Goal: Task Accomplishment & Management: Manage account settings

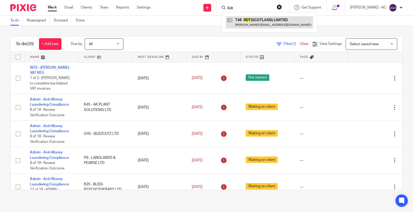
type input "Rdt"
drag, startPoint x: 243, startPoint y: 7, endPoint x: 181, endPoint y: 1, distance: 62.5
click at [184, 2] on div "Send new email Create task Add client Request signature Rdt T48 - RDT (SCOTLAND…" at bounding box center [285, 7] width 255 height 15
paste input "Sunner"
type input "Sunner"
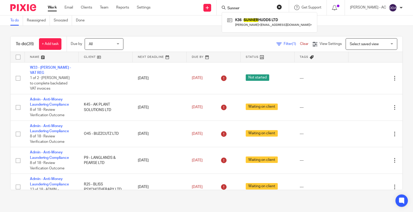
drag, startPoint x: 269, startPoint y: 8, endPoint x: 194, endPoint y: 8, distance: 74.9
click at [194, 8] on div "Send new email Create task Add client Request signature Sunner K36 - SUNNER HUD…" at bounding box center [285, 7] width 255 height 15
paste input "Stilly Vision"
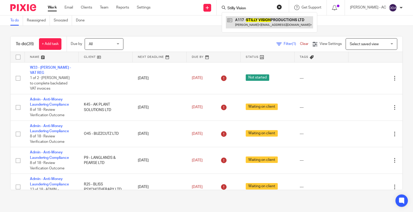
type input "Stilly Vision"
drag, startPoint x: 259, startPoint y: 8, endPoint x: 197, endPoint y: 9, distance: 62.0
click at [197, 9] on div "Send new email Create task Add client Request signature Stilly Vision A117 - ST…" at bounding box center [285, 7] width 255 height 15
type input "e37"
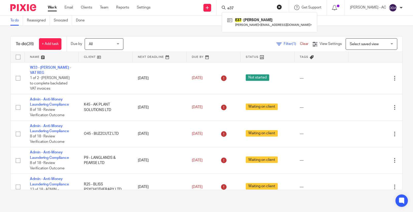
drag, startPoint x: 250, startPoint y: 9, endPoint x: 216, endPoint y: 9, distance: 33.3
click at [216, 9] on div "Send new email Create task Add client Request signature e37 E37 - DWAYNE EWERS …" at bounding box center [285, 7] width 255 height 15
type input "l27"
drag, startPoint x: 247, startPoint y: 7, endPoint x: 200, endPoint y: 4, distance: 46.8
click at [200, 4] on div "Send new email Create task Add client Request signature l27 L27 - SIMON LINDSEL…" at bounding box center [285, 7] width 255 height 15
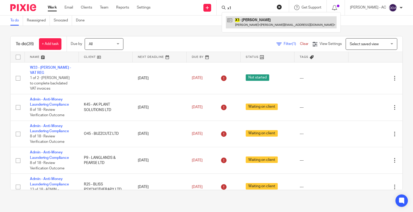
type input "x1"
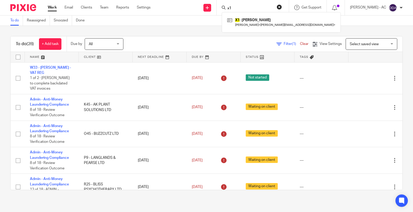
drag, startPoint x: 250, startPoint y: 3, endPoint x: 240, endPoint y: 7, distance: 10.7
click at [240, 7] on div "x1 X1 - ANA XHEMALAJ Ana Xhemalaj < ana.xh@hotmail.com >" at bounding box center [253, 7] width 72 height 15
drag, startPoint x: 247, startPoint y: 10, endPoint x: 185, endPoint y: 10, distance: 62.7
click at [185, 10] on div "Send new email Create task Add client Request signature x1 X1 - ANA XHEMALAJ An…" at bounding box center [285, 7] width 255 height 15
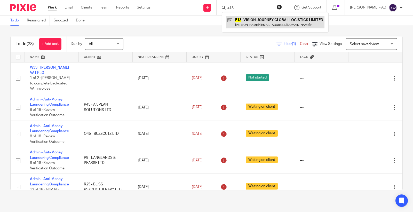
type input "e13"
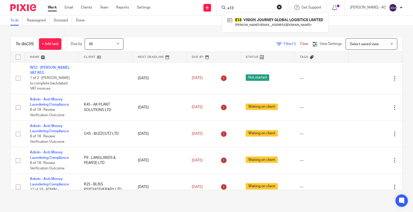
drag, startPoint x: 252, startPoint y: 7, endPoint x: 187, endPoint y: 12, distance: 65.5
click at [187, 12] on div "Send new email Create task Add client Request signature e13 E13 - VISION JOURNE…" at bounding box center [285, 7] width 255 height 15
type input "yolk"
drag, startPoint x: 267, startPoint y: 7, endPoint x: 191, endPoint y: 19, distance: 76.9
click at [192, 19] on body "Work Email Clients Team Reports Settings Work Email Clients Team Reports Settin…" at bounding box center [206, 106] width 413 height 212
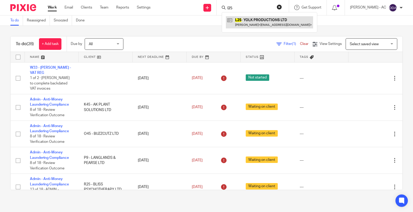
type input "l25"
drag, startPoint x: 244, startPoint y: 10, endPoint x: 211, endPoint y: 14, distance: 33.2
click at [211, 14] on div "Send new email Create task Add client Request signature l25 L25 - YOLK PRODUCTI…" at bounding box center [285, 7] width 255 height 15
type input "l31"
drag, startPoint x: 251, startPoint y: 9, endPoint x: 158, endPoint y: 2, distance: 92.4
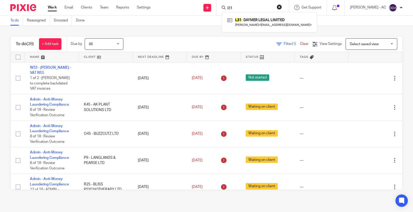
click at [169, 4] on div "Send new email Create task Add client Request signature l31 L31 - DAYMER LEGAL …" at bounding box center [285, 7] width 255 height 15
paste input "G64"
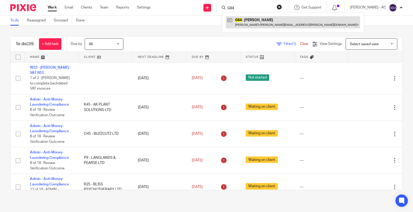
type input "G64"
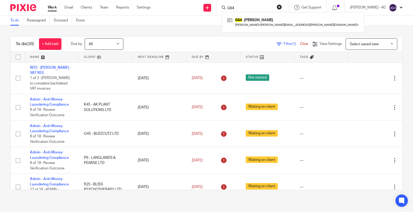
click at [245, 8] on input "G64" at bounding box center [250, 8] width 46 height 5
drag, startPoint x: 245, startPoint y: 8, endPoint x: 196, endPoint y: 3, distance: 49.3
click at [196, 3] on div "Send new email Create task Add client Request signature G64 G64 - CONSTANCE GLY…" at bounding box center [285, 7] width 255 height 15
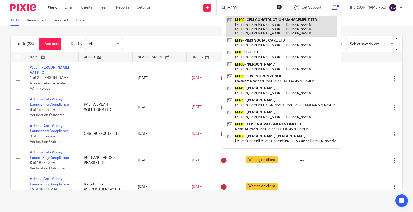
type input "m109"
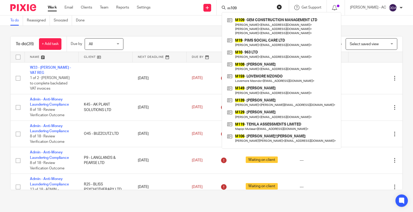
drag, startPoint x: 249, startPoint y: 8, endPoint x: 190, endPoint y: 8, distance: 59.4
click at [199, 8] on div "Send new email Create task Add client Request signature m109 M109 - GEM CONSTRU…" at bounding box center [285, 7] width 255 height 15
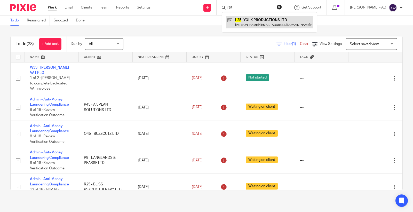
type input "l25"
drag, startPoint x: 250, startPoint y: 7, endPoint x: 153, endPoint y: 9, distance: 96.8
click at [166, 8] on div "Send new email Create task Add client Request signature l25 L25 - YOLK PRODUCTI…" at bounding box center [285, 7] width 255 height 15
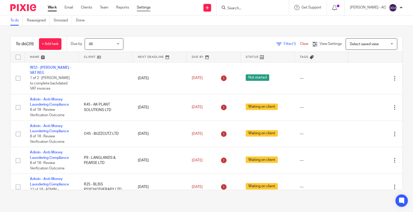
paste input "YOLK PRODUCTIONS LTD"
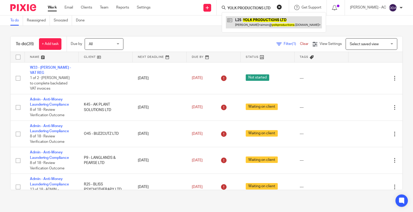
type input "YOLK PRODUCTIONS LTD"
drag, startPoint x: 260, startPoint y: 20, endPoint x: 203, endPoint y: 42, distance: 60.5
click at [282, 8] on button "reset" at bounding box center [279, 6] width 5 height 5
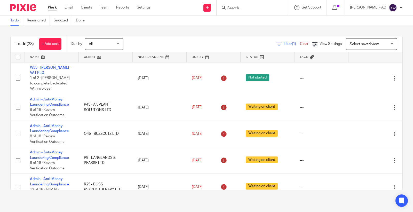
click at [246, 10] on input "Search" at bounding box center [250, 8] width 46 height 5
type input "m93"
drag, startPoint x: 257, startPoint y: 8, endPoint x: 174, endPoint y: 9, distance: 82.9
click at [185, 9] on div "Send new email Create task Add client Request signature m93 No results found. T…" at bounding box center [285, 7] width 255 height 15
paste input "STEPHY MAVIDIDI"
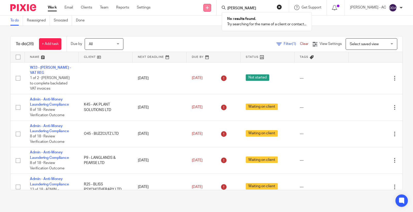
type input "STEPHY MAVIDIDI"
click at [211, 8] on link at bounding box center [207, 8] width 8 height 8
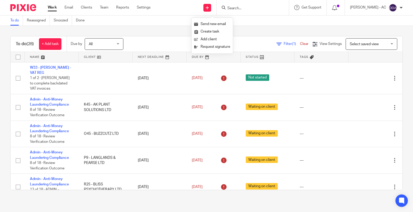
click at [243, 9] on input "Search" at bounding box center [250, 8] width 46 height 5
type input "a64"
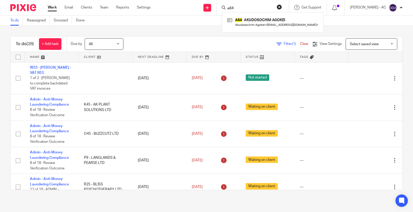
drag, startPoint x: 243, startPoint y: 7, endPoint x: 207, endPoint y: 6, distance: 36.1
click at [207, 6] on div "Send new email Create task Add client Request signature a64 A64 - AKUDOSOCHIM A…" at bounding box center [285, 7] width 255 height 15
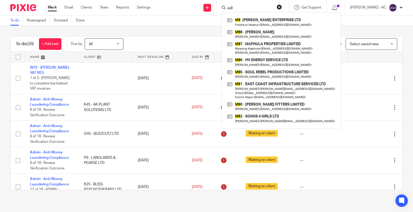
type input "m93"
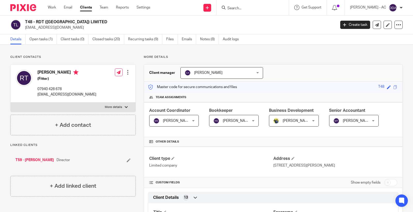
drag, startPoint x: 73, startPoint y: 29, endPoint x: 25, endPoint y: 30, distance: 47.8
click at [25, 30] on p "[EMAIL_ADDRESS][DOMAIN_NAME]" at bounding box center [178, 27] width 307 height 5
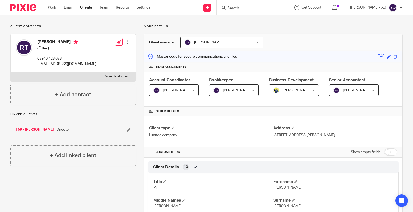
scroll to position [57, 0]
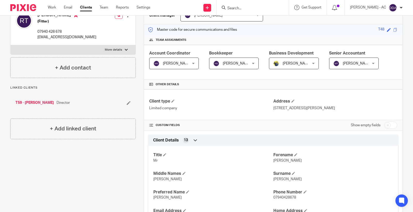
click at [277, 162] on span "Russell" at bounding box center [287, 161] width 28 height 4
copy span "Russell"
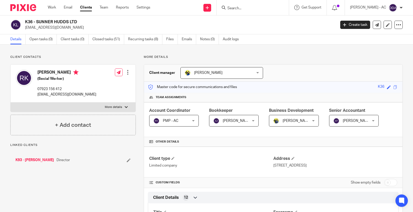
click at [44, 27] on p "ramank94@outlook.com" at bounding box center [178, 27] width 307 height 5
click at [44, 27] on p "[EMAIL_ADDRESS][DOMAIN_NAME]" at bounding box center [178, 27] width 307 height 5
copy main "ramank94@outlook.com Create task Update from Companies House Export data Merge …"
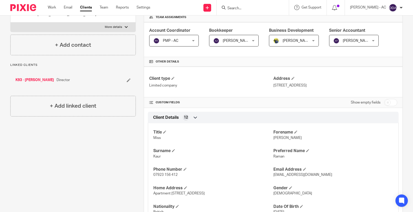
scroll to position [86, 0]
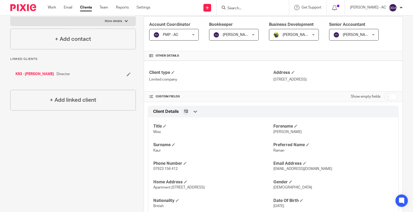
click at [282, 132] on span "Ramanjit" at bounding box center [287, 132] width 28 height 4
copy span "Ramanjit"
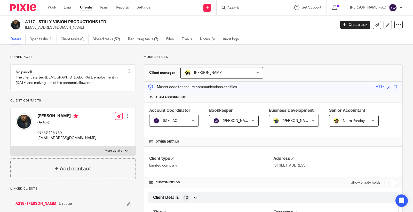
click at [40, 29] on p "stefanboateng1992@gmail.com" at bounding box center [178, 27] width 307 height 5
copy main "stefanboateng1992@gmail.com Create task Update from Companies House Export data…"
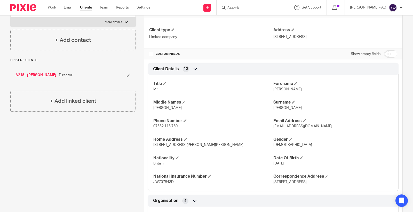
scroll to position [143, 0]
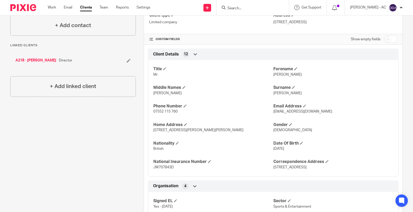
click at [278, 74] on span "Stefan" at bounding box center [287, 75] width 28 height 4
copy span "Stefan"
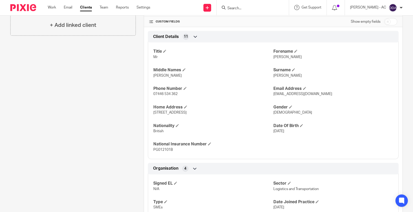
scroll to position [180, 0]
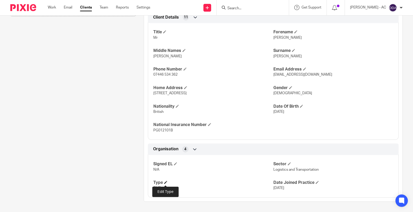
click at [166, 182] on span at bounding box center [165, 182] width 3 height 3
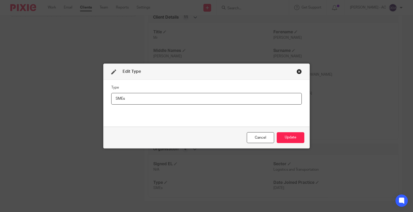
drag, startPoint x: 157, startPoint y: 98, endPoint x: 4, endPoint y: 101, distance: 152.6
click at [11, 101] on div "Edit Type Type SMEs Cancel Update" at bounding box center [206, 106] width 413 height 212
type input "SME"
click at [296, 139] on button "Update" at bounding box center [291, 137] width 28 height 11
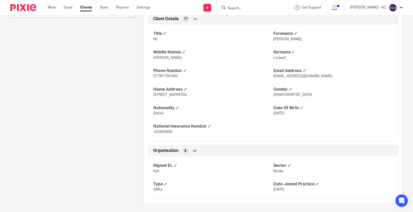
scroll to position [180, 0]
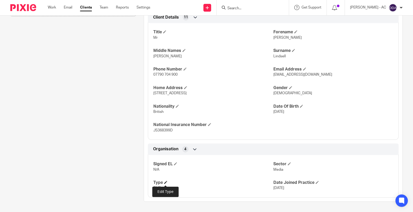
click at [164, 184] on span at bounding box center [165, 182] width 3 height 3
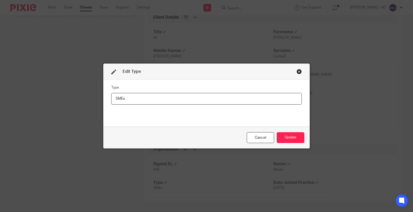
drag, startPoint x: 141, startPoint y: 100, endPoint x: 0, endPoint y: 100, distance: 140.7
click at [0, 100] on div "Edit Type Type SMEs Cancel Update" at bounding box center [206, 106] width 413 height 212
type input "SME"
click at [289, 136] on button "Update" at bounding box center [291, 137] width 28 height 11
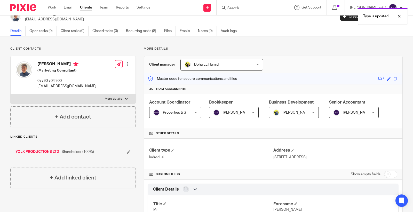
scroll to position [0, 0]
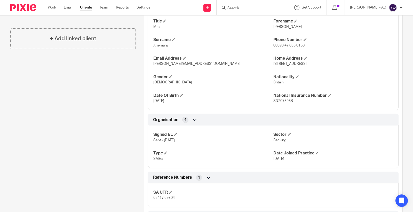
scroll to position [216, 0]
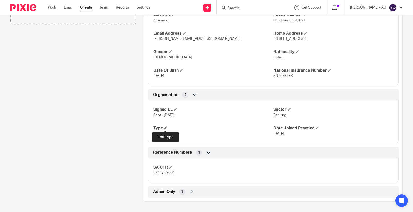
click at [166, 127] on span at bounding box center [165, 127] width 3 height 3
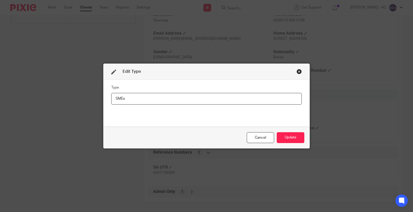
drag, startPoint x: 131, startPoint y: 99, endPoint x: 22, endPoint y: 86, distance: 110.0
click at [36, 86] on div "Edit Type Type SMEs Cancel Update" at bounding box center [206, 106] width 413 height 212
type input "SME"
click at [288, 137] on button "Update" at bounding box center [291, 137] width 28 height 11
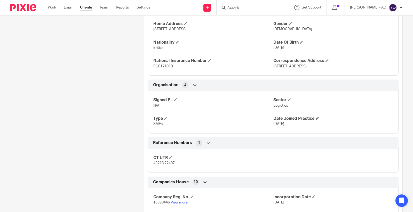
scroll to position [258, 0]
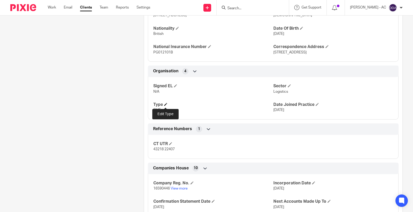
click at [164, 105] on span at bounding box center [165, 104] width 3 height 3
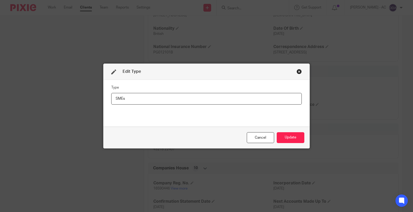
drag, startPoint x: 136, startPoint y: 101, endPoint x: 24, endPoint y: 101, distance: 111.5
click at [27, 101] on div "Edit Type Type SMEs Cancel Update" at bounding box center [206, 106] width 413 height 212
drag, startPoint x: 148, startPoint y: 96, endPoint x: 6, endPoint y: 96, distance: 141.2
click at [21, 96] on div "Edit Type Type SMEs Cancel Update" at bounding box center [206, 106] width 413 height 212
paste input "text"
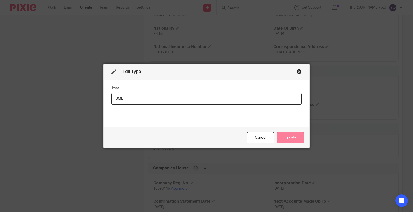
type input "SME"
click at [282, 133] on button "Update" at bounding box center [291, 137] width 28 height 11
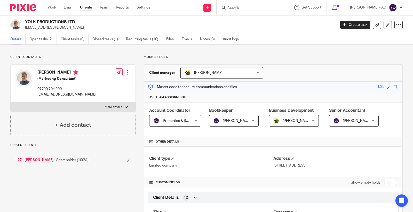
drag, startPoint x: 26, startPoint y: 21, endPoint x: 78, endPoint y: 24, distance: 52.5
click at [78, 24] on h2 "YOLK PRODUCTIONS LTD" at bounding box center [148, 21] width 246 height 5
copy h2 "YOLK PRODUCTIONS LTD"
click at [384, 22] on link at bounding box center [388, 25] width 8 height 8
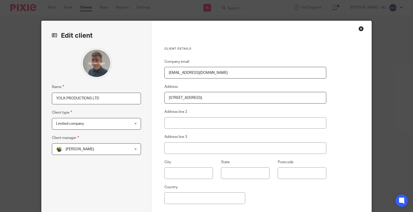
drag, startPoint x: 0, startPoint y: 0, endPoint x: 0, endPoint y: 99, distance: 99.1
click at [0, 99] on div "Edit client Name YOLK PRODUCTIONS LTD Client type Limited company Limited compa…" at bounding box center [206, 106] width 413 height 212
paste input "L25 -"
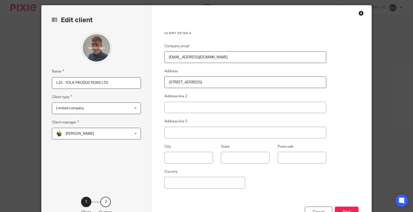
scroll to position [55, 0]
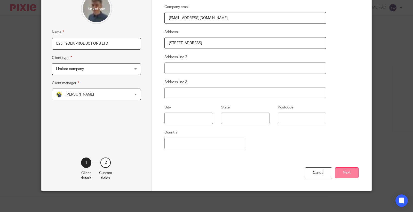
type input "L25 - YOLK PRODUCTIONS LTD"
click at [349, 169] on button "Next" at bounding box center [347, 172] width 24 height 11
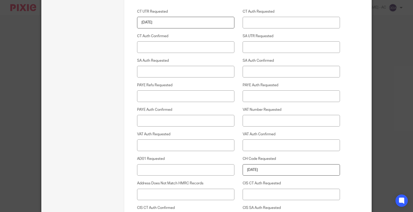
scroll to position [1367, 0]
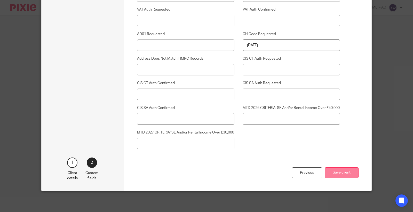
click at [333, 173] on button "Save client" at bounding box center [342, 172] width 34 height 11
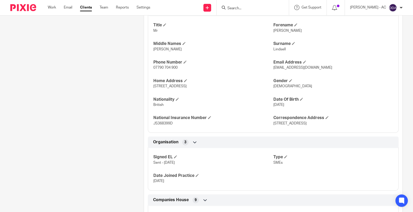
scroll to position [201, 0]
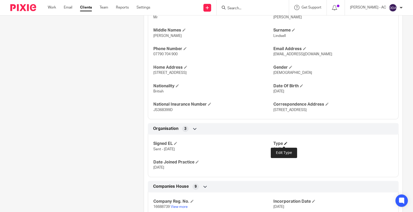
click at [284, 142] on span at bounding box center [285, 143] width 3 height 3
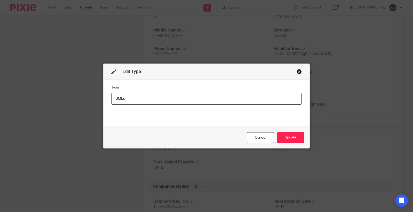
drag, startPoint x: 158, startPoint y: 99, endPoint x: 2, endPoint y: 93, distance: 156.8
click at [0, 94] on div "Edit Type Type SMEs Cancel Update" at bounding box center [206, 106] width 413 height 212
type input "SME"
click at [289, 136] on button "Update" at bounding box center [291, 137] width 28 height 11
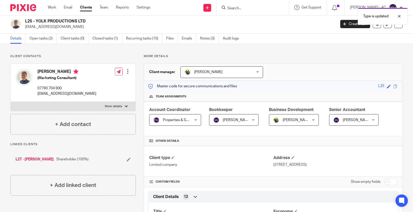
scroll to position [0, 0]
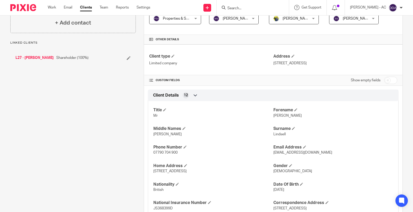
scroll to position [86, 0]
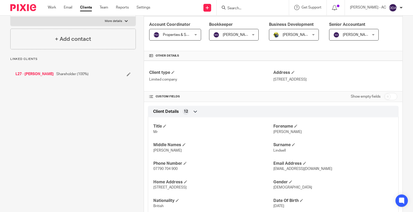
click at [385, 97] on input "checkbox" at bounding box center [390, 96] width 13 height 7
checkbox input "true"
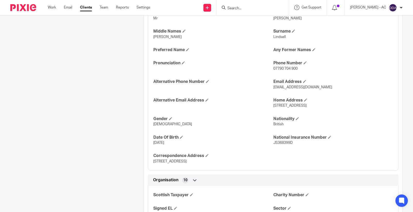
scroll to position [229, 0]
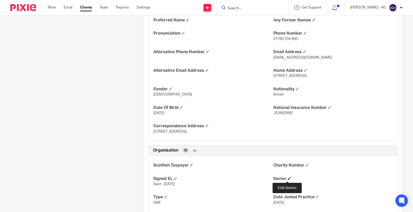
click at [288, 178] on span at bounding box center [289, 178] width 3 height 3
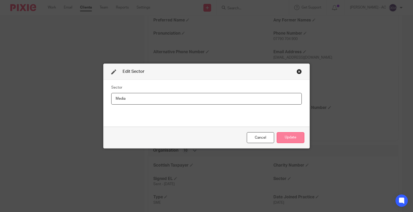
type input "Media"
click at [284, 138] on button "Update" at bounding box center [291, 137] width 28 height 11
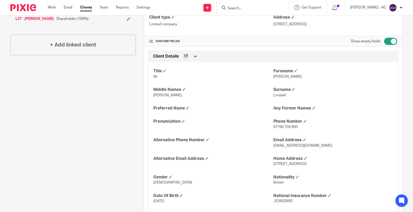
scroll to position [0, 0]
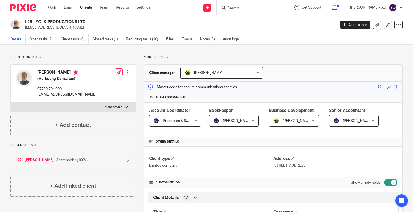
click at [127, 74] on div at bounding box center [127, 72] width 5 height 5
click at [105, 83] on link "Edit contact" at bounding box center [102, 83] width 49 height 7
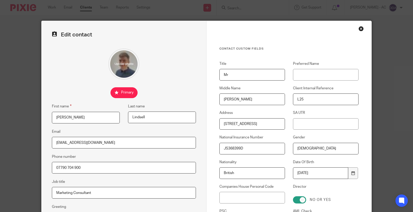
click at [359, 28] on div "Close this dialog window" at bounding box center [361, 28] width 5 height 5
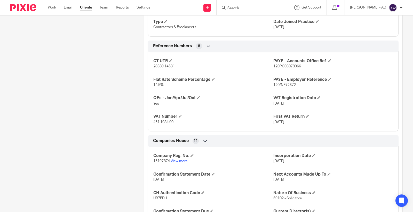
scroll to position [344, 0]
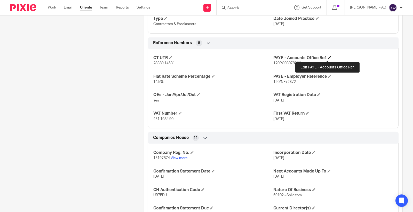
click at [328, 59] on span at bounding box center [329, 57] width 3 height 3
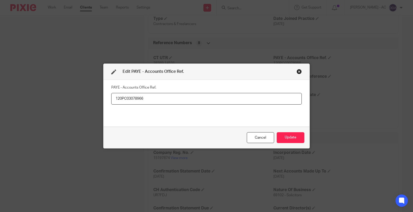
drag, startPoint x: 117, startPoint y: 101, endPoint x: 0, endPoint y: 113, distance: 117.3
click at [0, 112] on div "Edit PAYE - Accounts Office Ref. PAYE - Accounts Office Ref. 120PC03078966 Canc…" at bounding box center [206, 106] width 413 height 212
click at [296, 133] on button "Update" at bounding box center [291, 137] width 28 height 11
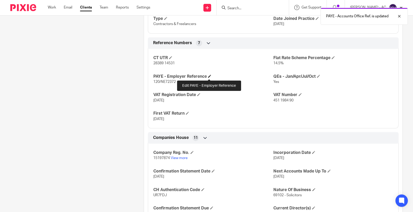
click at [209, 75] on span at bounding box center [209, 76] width 3 height 3
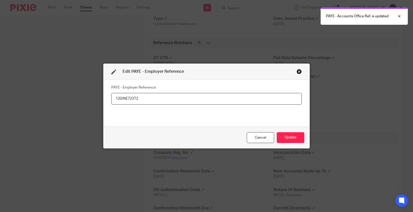
drag, startPoint x: 158, startPoint y: 94, endPoint x: 18, endPoint y: 102, distance: 140.6
click at [19, 101] on div "Edit PAYE - Employer Reference PAYE - Employer Reference 120/NE72372 Cancel Upd…" at bounding box center [206, 106] width 413 height 212
click at [293, 136] on button "Update" at bounding box center [291, 137] width 28 height 11
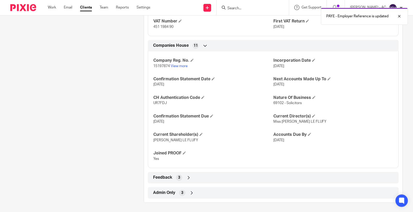
scroll to position [419, 0]
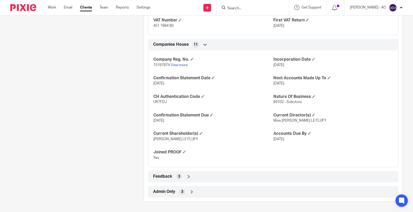
click at [168, 195] on div "Admin Only 3" at bounding box center [273, 191] width 243 height 9
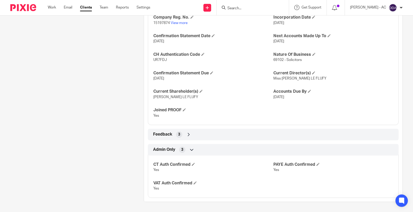
scroll to position [462, 0]
click at [316, 164] on span at bounding box center [317, 163] width 3 height 3
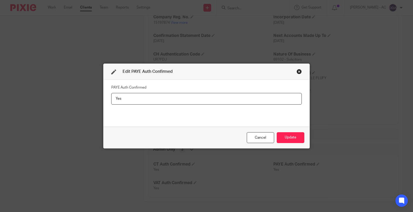
drag, startPoint x: 126, startPoint y: 104, endPoint x: 5, endPoint y: 105, distance: 121.3
click at [15, 104] on div "Edit PAYE Auth Confirmed PAYE Auth Confirmed Yes Cancel Update" at bounding box center [206, 106] width 413 height 212
click at [283, 136] on button "Update" at bounding box center [291, 137] width 28 height 11
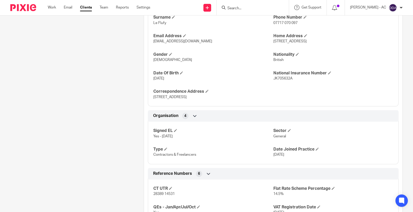
scroll to position [0, 0]
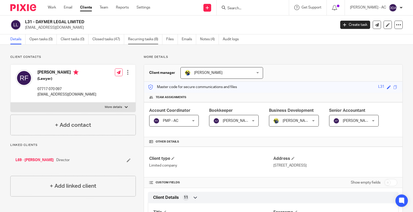
click at [147, 37] on link "Recurring tasks (8)" at bounding box center [145, 39] width 34 height 10
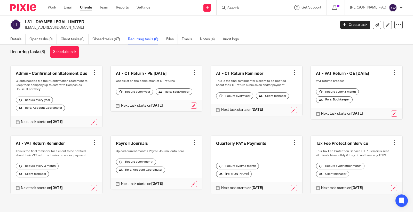
scroll to position [13, 0]
click at [292, 140] on div at bounding box center [294, 142] width 5 height 5
click at [269, 170] on span "Cancel schedule" at bounding box center [269, 171] width 27 height 4
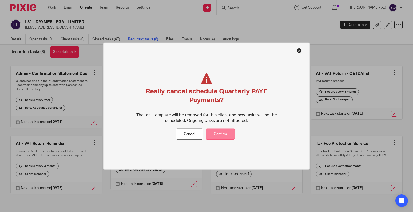
click at [217, 134] on button "Confirm" at bounding box center [220, 134] width 29 height 11
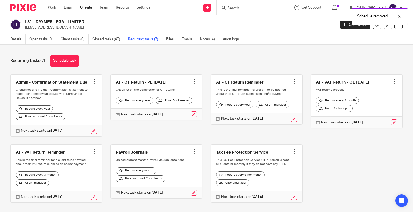
click at [192, 152] on div at bounding box center [194, 151] width 5 height 5
click at [169, 187] on button "Cancel schedule" at bounding box center [170, 184] width 41 height 7
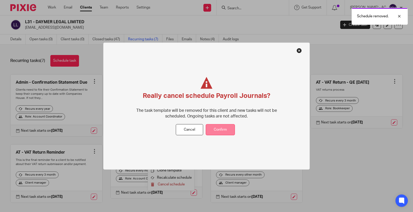
click at [215, 129] on button "Confirm" at bounding box center [220, 129] width 29 height 11
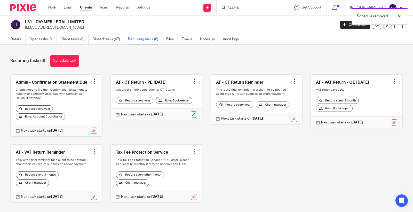
click at [70, 58] on link "Schedule task" at bounding box center [64, 61] width 29 height 12
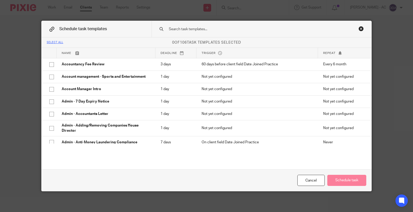
click at [203, 27] on input "text" at bounding box center [253, 29] width 170 height 6
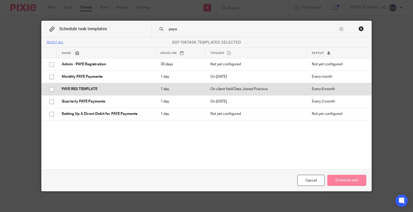
type input "paye"
click at [130, 86] on td "PAYE REG TEMPLATE" at bounding box center [106, 89] width 99 height 12
checkbox input "true"
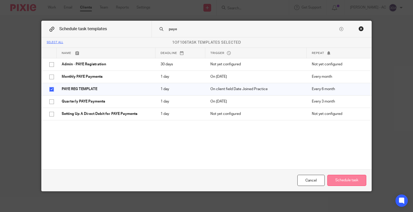
click at [345, 179] on button "Schedule task" at bounding box center [346, 180] width 39 height 11
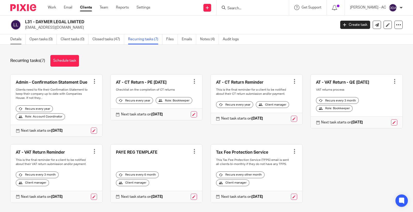
click at [12, 39] on link "Details" at bounding box center [17, 39] width 15 height 10
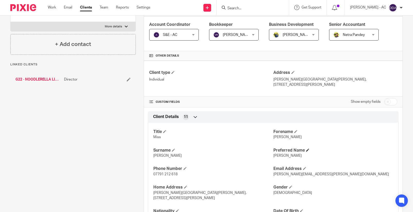
scroll to position [115, 0]
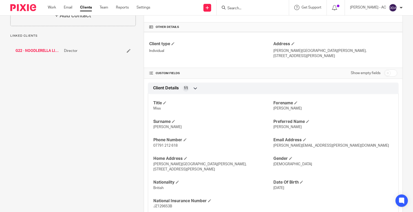
click at [384, 69] on input "checkbox" at bounding box center [390, 72] width 13 height 7
checkbox input "true"
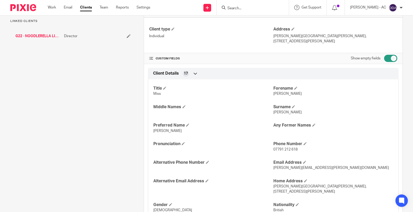
scroll to position [143, 0]
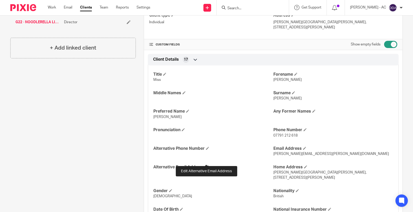
click at [205, 165] on span at bounding box center [206, 166] width 3 height 3
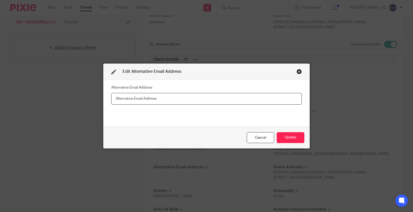
click at [216, 99] on input "text" at bounding box center [206, 99] width 190 height 12
paste input "[EMAIL_ADDRESS][DOMAIN_NAME]"
type input "[EMAIL_ADDRESS][DOMAIN_NAME]"
click at [287, 133] on button "Update" at bounding box center [291, 137] width 28 height 11
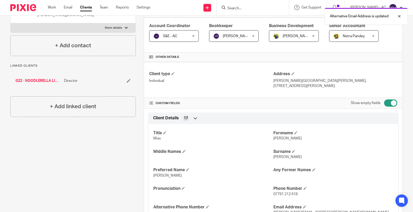
scroll to position [57, 0]
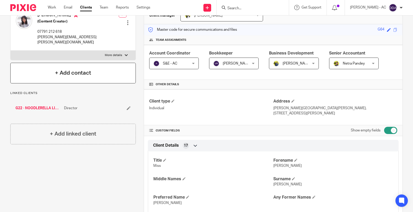
click at [79, 69] on h4 "+ Add contact" at bounding box center [73, 73] width 36 height 8
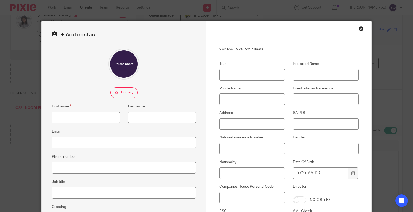
click at [361, 26] on div "Close this dialog window" at bounding box center [361, 28] width 5 height 5
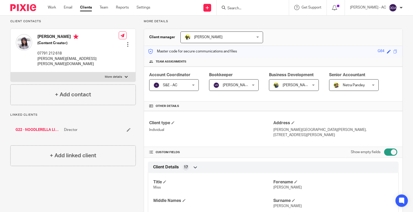
scroll to position [0, 0]
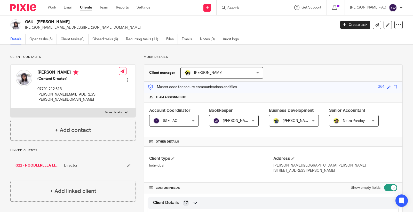
click at [57, 72] on h4 "Constance Glynn" at bounding box center [77, 73] width 81 height 6
copy h4 "Constance Glynn"
click at [73, 127] on h4 "+ Add contact" at bounding box center [73, 130] width 36 height 8
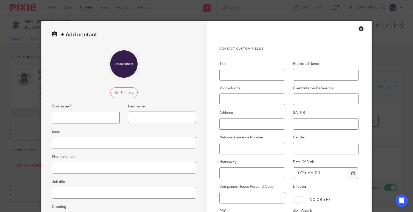
click at [94, 116] on input "First name" at bounding box center [86, 118] width 68 height 12
paste input "[PERSON_NAME]"
click at [74, 115] on input "[PERSON_NAME]" at bounding box center [86, 118] width 68 height 12
type input "[PERSON_NAME]"
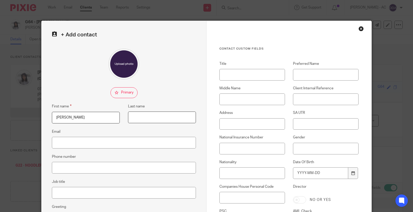
click at [147, 115] on input "Last name" at bounding box center [162, 118] width 68 height 12
paste input "[PERSON_NAME]"
type input "Glynn"
click at [92, 119] on input "[PERSON_NAME]" at bounding box center [86, 118] width 68 height 12
type input "[PERSON_NAME]"
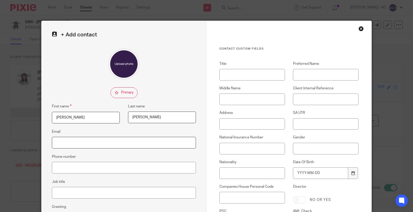
click at [113, 141] on input "Email" at bounding box center [124, 143] width 144 height 12
paste input "[EMAIL_ADDRESS][DOMAIN_NAME]"
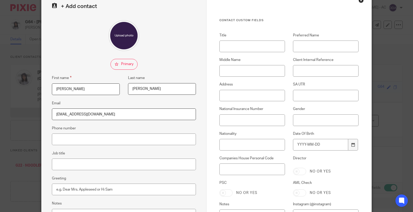
scroll to position [29, 0]
type input "[EMAIL_ADDRESS][DOMAIN_NAME]"
click at [93, 166] on input "Job title" at bounding box center [124, 164] width 144 height 12
type input "Alternative email"
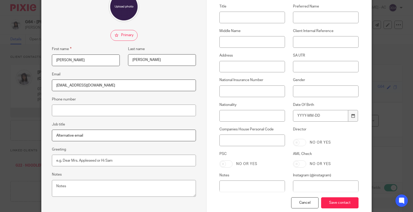
scroll to position [86, 0]
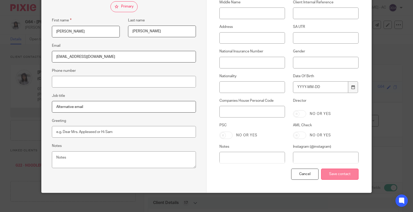
click at [332, 173] on input "Save contact" at bounding box center [339, 174] width 37 height 11
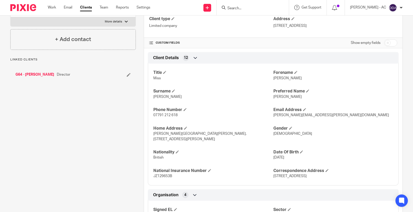
scroll to position [143, 0]
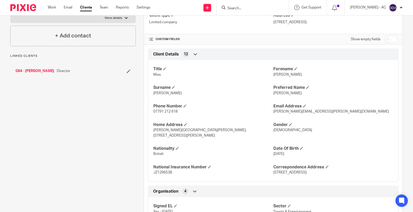
click at [384, 38] on input "checkbox" at bounding box center [390, 39] width 13 height 7
checkbox input "true"
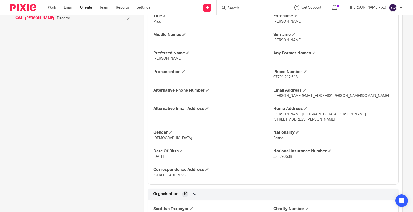
scroll to position [201, 0]
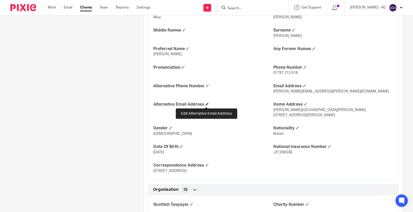
click at [207, 105] on span at bounding box center [206, 103] width 3 height 3
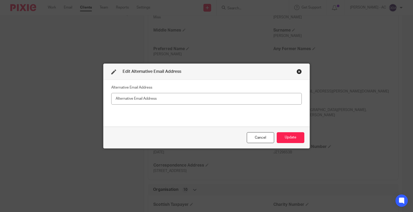
click at [172, 100] on input "text" at bounding box center [206, 99] width 190 height 12
type input "[EMAIL_ADDRESS][DOMAIN_NAME]"
click at [289, 138] on button "Update" at bounding box center [291, 137] width 28 height 11
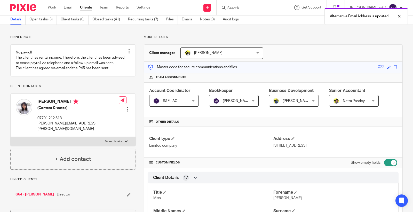
scroll to position [29, 0]
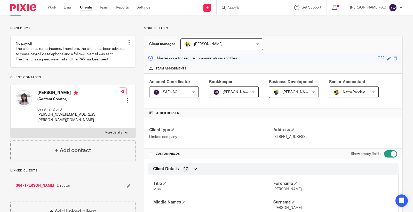
drag, startPoint x: 71, startPoint y: 104, endPoint x: 26, endPoint y: 104, distance: 44.4
click at [26, 104] on div "Constance Glynn (Content Creator) 07791 212 618 connie.glynn@googlemail.com" at bounding box center [67, 107] width 103 height 38
copy div "[PERSON_NAME]"
click at [97, 157] on div "+ Add contact" at bounding box center [72, 150] width 125 height 21
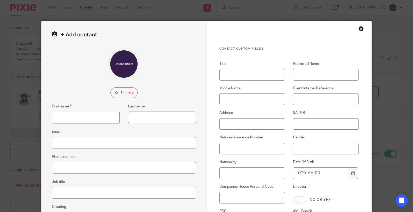
click at [89, 116] on input "First name" at bounding box center [86, 118] width 68 height 12
paste input "[PERSON_NAME]"
click at [74, 119] on input "[PERSON_NAME]" at bounding box center [86, 118] width 68 height 12
click at [74, 118] on input "[PERSON_NAME]" at bounding box center [86, 118] width 68 height 12
type input "[PERSON_NAME]"
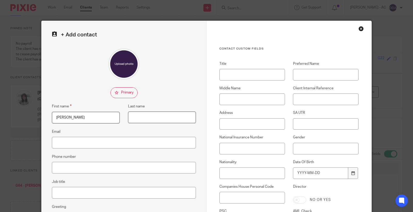
click at [156, 115] on input "Last name" at bounding box center [162, 118] width 68 height 12
paste input "[PERSON_NAME]"
type input "[PERSON_NAME]"
click at [112, 145] on input "Email" at bounding box center [124, 143] width 144 height 12
paste input "[EMAIL_ADDRESS][DOMAIN_NAME]"
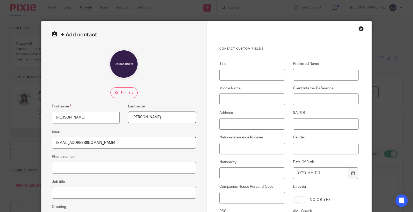
type input "[EMAIL_ADDRESS][DOMAIN_NAME]"
drag, startPoint x: 73, startPoint y: 201, endPoint x: 73, endPoint y: 195, distance: 6.0
click at [73, 200] on div "+ Add contact First name Constance Last name Glynn Email noodlebis@gmail.com Ph…" at bounding box center [124, 150] width 165 height 258
click at [73, 194] on input "Job title" at bounding box center [124, 193] width 144 height 12
type input "Alternative email"
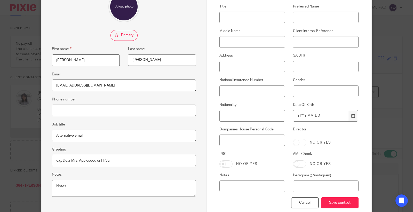
scroll to position [86, 0]
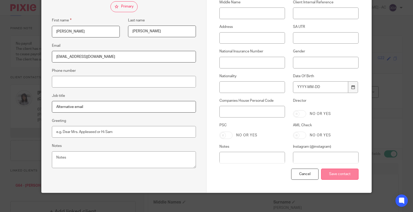
click at [334, 172] on input "Save contact" at bounding box center [339, 174] width 37 height 11
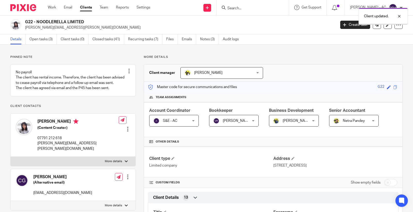
click at [127, 179] on div at bounding box center [127, 176] width 5 height 5
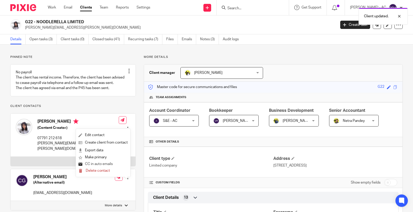
click at [107, 163] on button "CC in auto emails" at bounding box center [95, 164] width 34 height 7
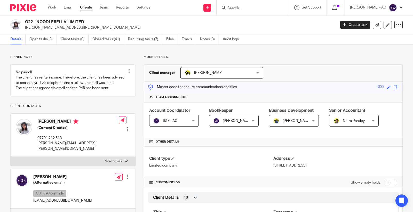
drag, startPoint x: 20, startPoint y: 186, endPoint x: 126, endPoint y: 184, distance: 106.1
click at [126, 179] on div at bounding box center [127, 176] width 5 height 5
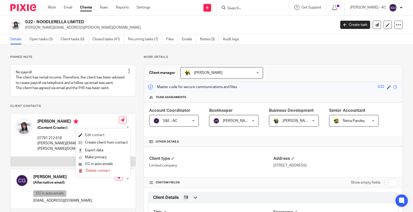
click at [100, 134] on link "Edit contact" at bounding box center [102, 134] width 49 height 7
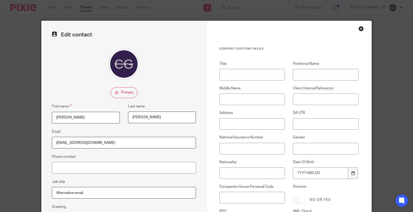
type input "C:\fakepath\[PERSON_NAME] (1).jpg"
click at [184, 55] on div at bounding box center [124, 64] width 144 height 31
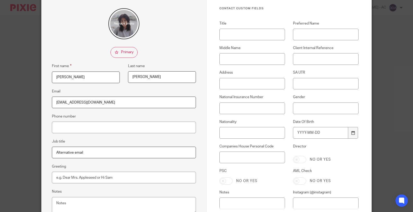
scroll to position [87, 0]
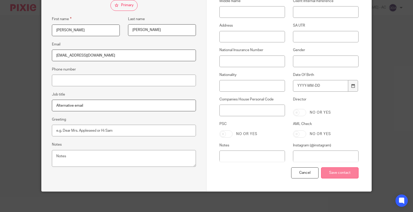
click at [337, 172] on input "Save contact" at bounding box center [339, 172] width 37 height 11
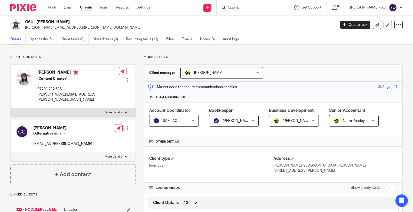
click at [128, 125] on div at bounding box center [127, 127] width 5 height 5
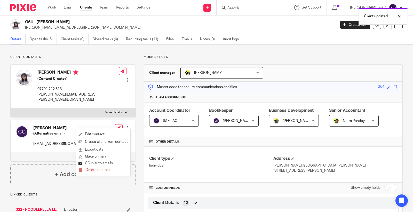
click at [98, 162] on button "CC in auto emails" at bounding box center [95, 163] width 34 height 7
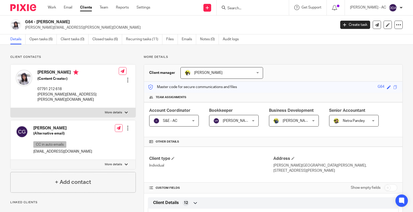
copy h2 "[PERSON_NAME]"
drag, startPoint x: 76, startPoint y: 21, endPoint x: 37, endPoint y: 21, distance: 39.8
click at [37, 21] on h2 "G64 - CONSTANCE GLYNN" at bounding box center [148, 21] width 246 height 5
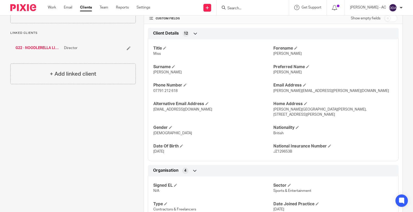
scroll to position [172, 0]
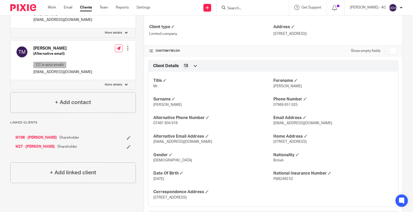
scroll to position [143, 0]
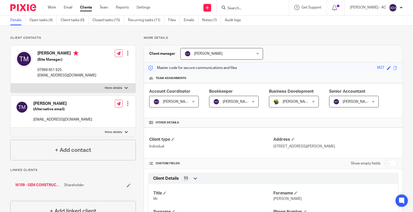
scroll to position [29, 0]
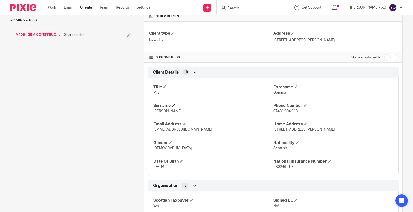
scroll to position [143, 0]
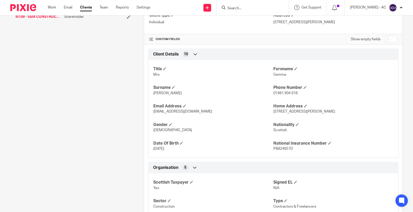
click at [385, 38] on input "checkbox" at bounding box center [390, 39] width 13 height 7
checkbox input "true"
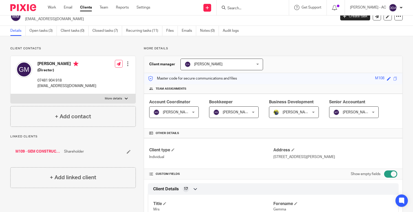
scroll to position [0, 0]
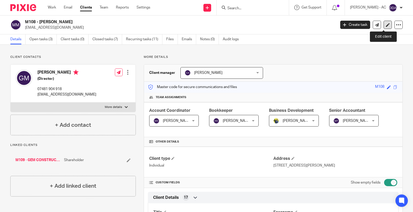
click at [384, 27] on link at bounding box center [388, 25] width 8 height 8
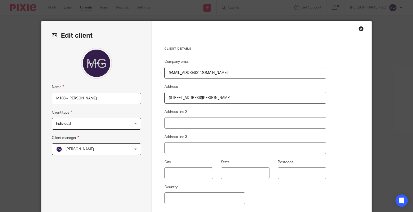
drag, startPoint x: 156, startPoint y: 71, endPoint x: 14, endPoint y: 71, distance: 141.5
click at [18, 71] on div "Edit client Name M108 - GEMMA MACINTOSH Client type Individual Individual Indiv…" at bounding box center [206, 106] width 413 height 212
paste input "info@gemcm"
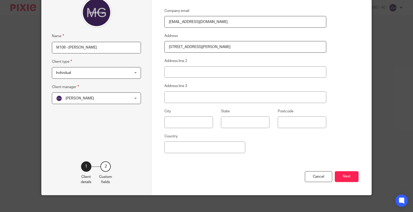
scroll to position [55, 0]
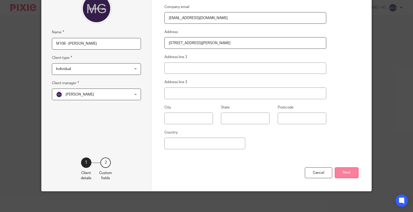
type input "[EMAIL_ADDRESS][DOMAIN_NAME]"
click at [340, 171] on button "Next" at bounding box center [347, 172] width 24 height 11
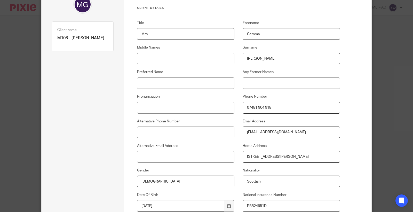
drag, startPoint x: 300, startPoint y: 131, endPoint x: 188, endPoint y: 135, distance: 112.1
click at [189, 135] on div "Title Mrs Forename Gemma Middle Names Surname McIntosh Preferred Name Any Forme…" at bounding box center [234, 137] width 211 height 234
paste input "info@gemcm"
type input "info@gemcm.com"
click at [192, 131] on input "Alternative Phone Number" at bounding box center [186, 132] width 98 height 12
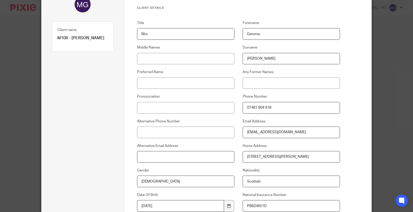
click at [175, 153] on input "Alternative Email Address" at bounding box center [186, 157] width 98 height 12
paste input "gemmamcintosh1@outlook.com"
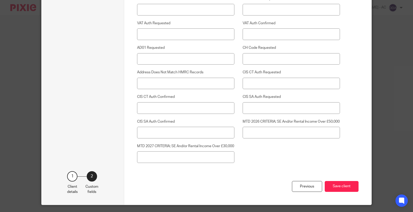
scroll to position [1367, 0]
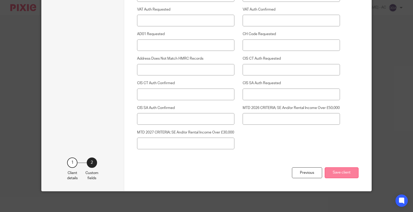
type input "gemmamcintosh1@outlook.com"
click at [332, 168] on button "Save client" at bounding box center [342, 172] width 34 height 11
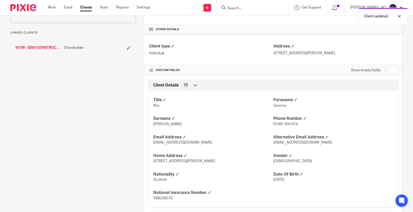
scroll to position [115, 0]
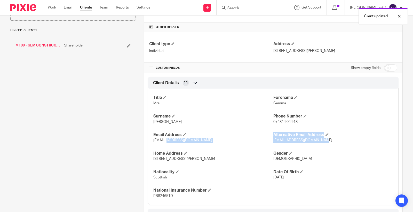
drag, startPoint x: 166, startPoint y: 141, endPoint x: 330, endPoint y: 140, distance: 164.7
click at [330, 140] on div "Title Mrs Forename Gemma Surname McIntosh Phone Number 07481 904 918 Email Addr…" at bounding box center [273, 145] width 251 height 121
click at [356, 154] on h4 "Gender" at bounding box center [333, 153] width 120 height 5
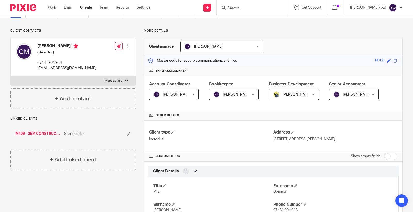
scroll to position [0, 0]
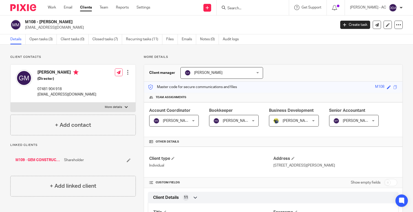
click at [125, 72] on div at bounding box center [127, 72] width 5 height 5
click at [100, 81] on link "Edit contact" at bounding box center [102, 83] width 49 height 7
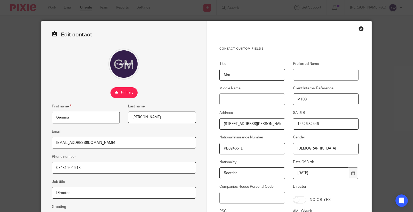
drag, startPoint x: 82, startPoint y: 143, endPoint x: 0, endPoint y: 124, distance: 84.3
click at [0, 130] on div "Edit contact First name [PERSON_NAME] Last name [PERSON_NAME] Email [EMAIL_ADDR…" at bounding box center [206, 106] width 413 height 212
paste input "info@gemcm"
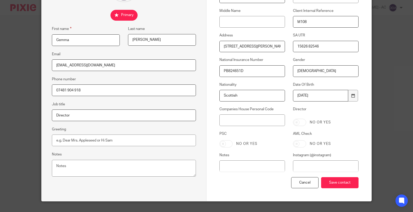
scroll to position [86, 0]
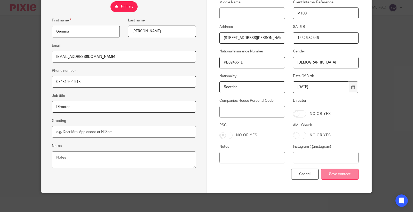
type input "[EMAIL_ADDRESS][DOMAIN_NAME]"
click at [345, 175] on input "Save contact" at bounding box center [339, 174] width 37 height 11
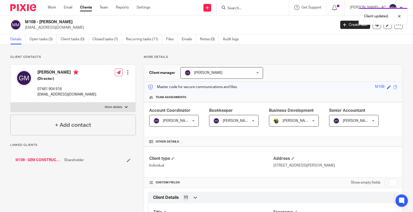
drag, startPoint x: 71, startPoint y: 71, endPoint x: 36, endPoint y: 71, distance: 34.6
click at [36, 71] on div "[PERSON_NAME] (Director) 07481 904 918 [EMAIL_ADDRESS][DOMAIN_NAME]" at bounding box center [56, 83] width 81 height 33
copy h4 "[PERSON_NAME]"
click at [70, 125] on h4 "+ Add contact" at bounding box center [73, 125] width 36 height 8
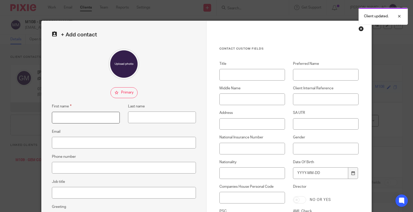
click at [79, 114] on input "First name" at bounding box center [86, 118] width 68 height 12
paste input "[PERSON_NAME]"
click at [79, 117] on input "Gemma McIntosh" at bounding box center [86, 118] width 68 height 12
type input "Gemma"
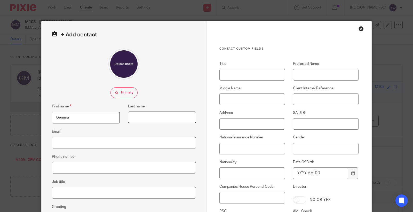
click at [166, 117] on input "Last name" at bounding box center [162, 118] width 68 height 12
paste input "McIntosh"
type input "McIntosh"
click at [87, 118] on input "Gemma" at bounding box center [86, 118] width 68 height 12
type input "Gemma"
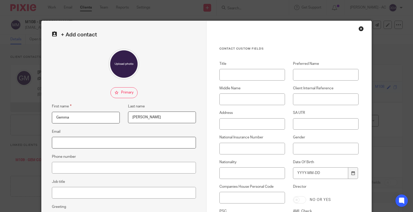
click at [91, 144] on input "Email" at bounding box center [124, 143] width 144 height 12
paste input "gemmamcintosh1@outlook.com"
type input "gemmamcintosh1@outlook.com"
click at [78, 196] on input "Job title" at bounding box center [124, 193] width 144 height 12
type input "Alternative email"
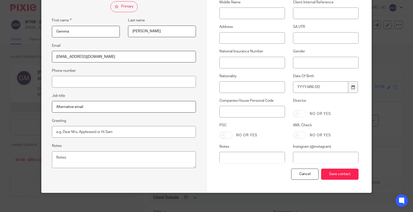
scroll to position [87, 0]
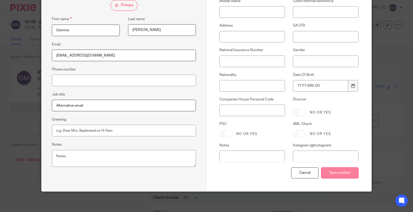
click at [339, 176] on input "Save contact" at bounding box center [339, 172] width 37 height 11
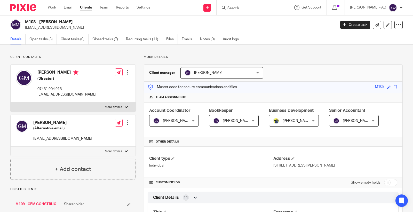
drag, startPoint x: 39, startPoint y: 22, endPoint x: 82, endPoint y: 21, distance: 42.9
click at [82, 21] on h2 "M108 - [PERSON_NAME]" at bounding box center [148, 21] width 246 height 5
copy h2 "[PERSON_NAME]"
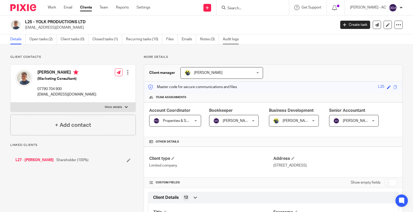
click at [225, 39] on link "Audit logs" at bounding box center [233, 39] width 20 height 10
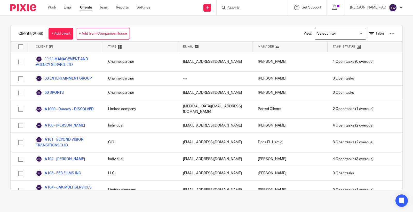
click at [369, 35] on icon at bounding box center [371, 33] width 5 height 5
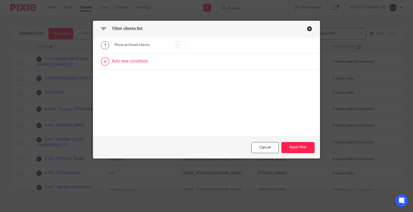
click at [119, 59] on link at bounding box center [206, 61] width 227 height 16
click at [137, 65] on div "Field" at bounding box center [137, 63] width 38 height 11
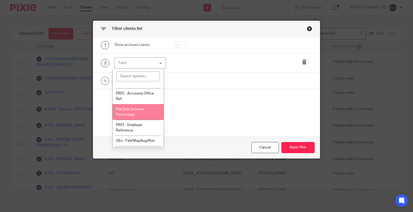
scroll to position [344, 0]
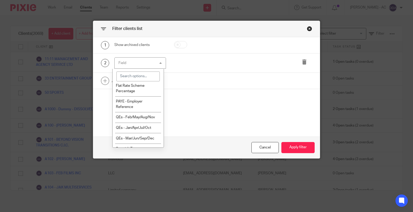
click at [132, 76] on input "search" at bounding box center [137, 77] width 43 height 10
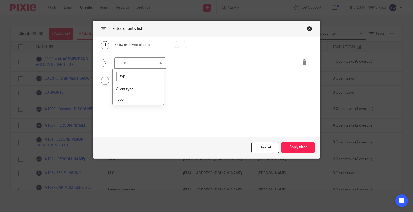
scroll to position [0, 0]
type input "type"
click at [128, 103] on li "Type" at bounding box center [138, 99] width 51 height 11
click at [236, 63] on input "text" at bounding box center [243, 63] width 65 height 12
type input "SMEs"
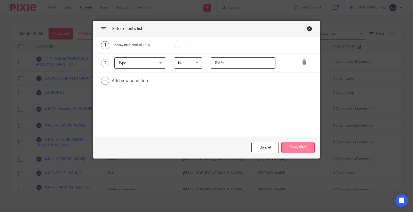
click at [289, 149] on button "Apply filter" at bounding box center [297, 147] width 33 height 11
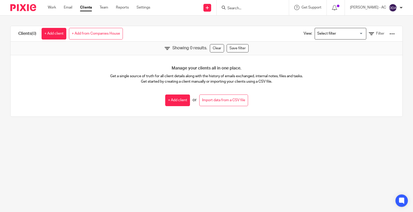
click at [329, 27] on div "View: Loading... Filter" at bounding box center [345, 33] width 99 height 15
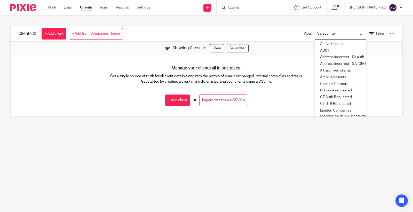
click at [334, 34] on input "Search for option" at bounding box center [339, 33] width 48 height 9
click at [284, 95] on div "Manage your clients all in one place. Get a single source of truth for all clie…" at bounding box center [207, 85] width 392 height 61
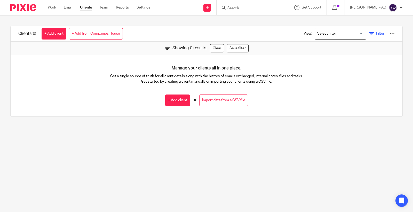
click at [369, 31] on icon at bounding box center [371, 33] width 5 height 5
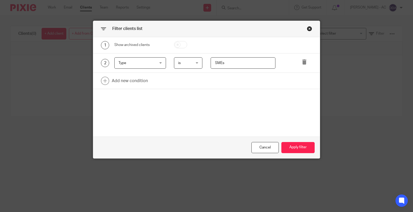
click at [237, 61] on input "SMEs" at bounding box center [243, 63] width 65 height 12
type input "SME"
click at [298, 148] on button "Apply filter" at bounding box center [297, 147] width 33 height 11
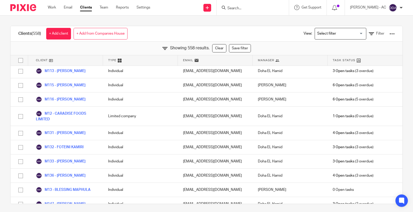
scroll to position [6189, 0]
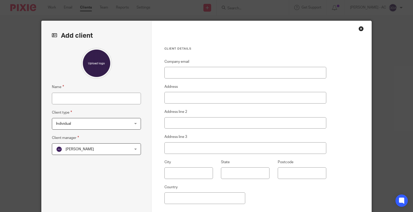
drag, startPoint x: 107, startPoint y: 107, endPoint x: 107, endPoint y: 103, distance: 3.9
click at [107, 107] on div "Name Client type Individual Individual Individual Limited company CIC Charity L…" at bounding box center [96, 122] width 89 height 149
click at [108, 101] on input "Name" at bounding box center [96, 99] width 89 height 12
paste input "M93 - [PERSON_NAME]"
type input "M93 - [PERSON_NAME]"
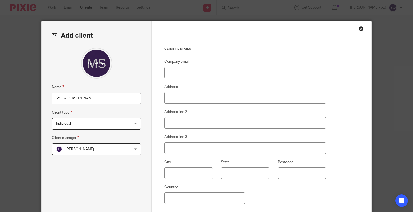
type input "C:\fakepath\rest-client.20240819-1-81d4tk.jpeg"
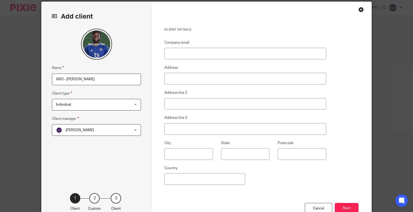
scroll to position [29, 0]
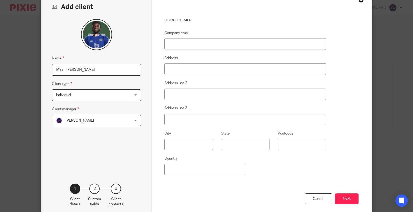
click at [80, 122] on span "[PERSON_NAME]" at bounding box center [90, 120] width 68 height 11
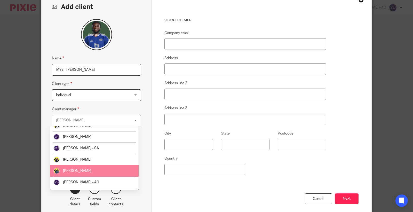
scroll to position [115, 0]
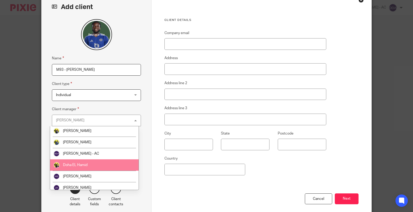
click at [80, 163] on span "Doha EL Hamid" at bounding box center [75, 165] width 25 height 4
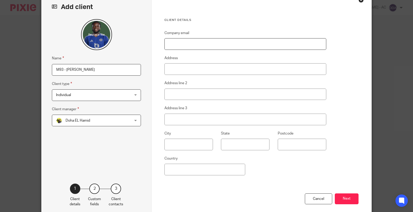
click at [211, 42] on input "Company email" at bounding box center [245, 44] width 162 height 12
paste input "[EMAIL_ADDRESS][DOMAIN_NAME]"
type input "[EMAIL_ADDRESS][DOMAIN_NAME]"
click at [207, 70] on input "Address" at bounding box center [245, 69] width 162 height 12
paste input "129 Melton Road Stanton-On-The-Wolds Nottingham NG12 5PJ"
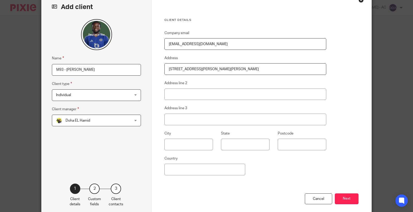
type input "[STREET_ADDRESS][PERSON_NAME][PERSON_NAME]"
click at [276, 170] on div "Company email mavididilimited@hotmail.com Address 129 Melton Road, Stanton-On-T…" at bounding box center [245, 111] width 162 height 163
click at [340, 197] on button "Next" at bounding box center [347, 198] width 24 height 11
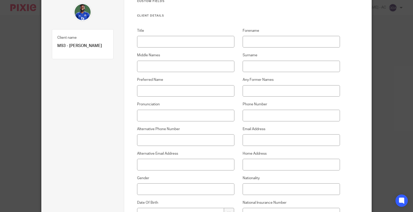
scroll to position [57, 0]
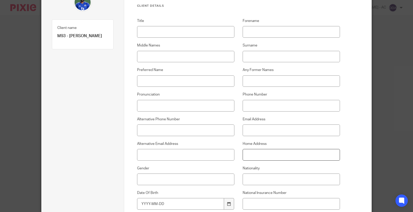
click at [274, 155] on input "Home Address" at bounding box center [292, 155] width 98 height 12
paste input "[STREET_ADDRESS][PERSON_NAME][PERSON_NAME]"
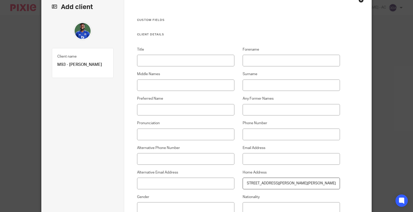
type input "[STREET_ADDRESS][PERSON_NAME][PERSON_NAME]"
click at [174, 64] on input "Title" at bounding box center [186, 61] width 98 height 12
paste input "Mr"
type input "Mr"
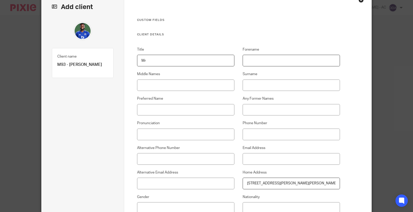
click at [284, 64] on input "Forename" at bounding box center [292, 61] width 98 height 12
paste input "Stephy"
type input "Stephy"
click at [194, 86] on input "Middle Names" at bounding box center [186, 86] width 98 height 12
paste input "[PERSON_NAME]"
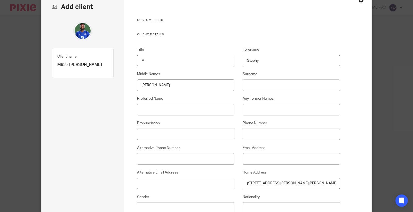
type input "[PERSON_NAME]"
click at [280, 85] on input "Surname" at bounding box center [292, 86] width 98 height 12
paste input "Mavididi"
type input "Mavididi"
click at [265, 132] on input "Phone Number" at bounding box center [292, 135] width 98 height 12
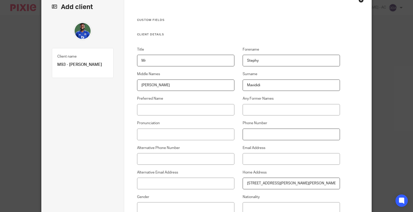
paste input "07354 815 633"
type input "07354 815 633"
click at [260, 155] on input "Email Address" at bounding box center [292, 159] width 98 height 12
paste input "[EMAIL_ADDRESS][DOMAIN_NAME]"
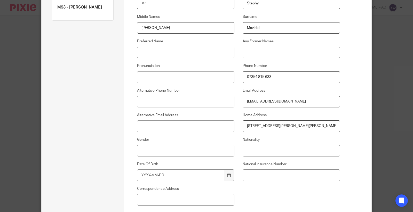
scroll to position [115, 0]
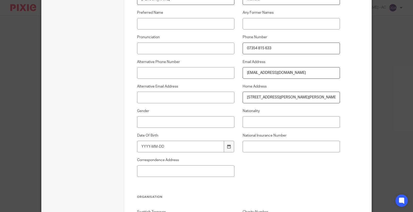
type input "[EMAIL_ADDRESS][DOMAIN_NAME]"
click at [169, 124] on input "Gender" at bounding box center [186, 122] width 98 height 12
paste input "[DEMOGRAPHIC_DATA]"
type input "[DEMOGRAPHIC_DATA]"
click at [259, 122] on input "Nationality" at bounding box center [292, 122] width 98 height 12
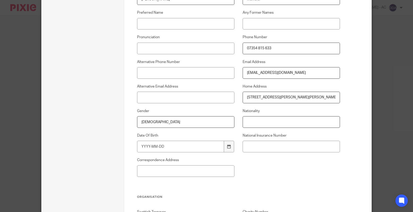
paste input "British"
type input "British"
click at [265, 147] on input "National Insurance Number" at bounding box center [292, 147] width 98 height 12
paste input "PC882517B"
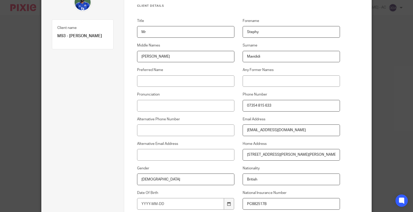
scroll to position [86, 0]
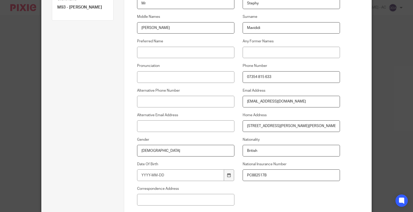
type input "PC882517B"
click at [196, 177] on input "Date Of Birth" at bounding box center [180, 175] width 87 height 12
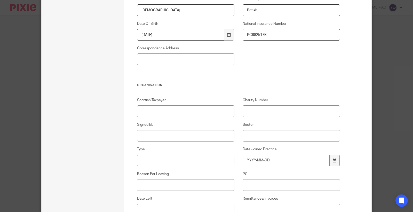
scroll to position [229, 0]
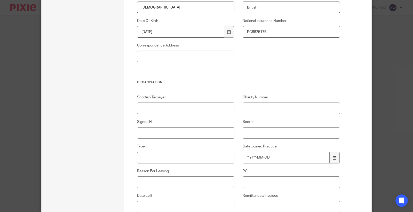
type input "1998-05-31"
click at [191, 134] on input "Signed EL" at bounding box center [186, 133] width 98 height 12
type input "N/A"
click at [285, 136] on input "Sector" at bounding box center [292, 133] width 98 height 12
paste input "Hospitality & Leisure"
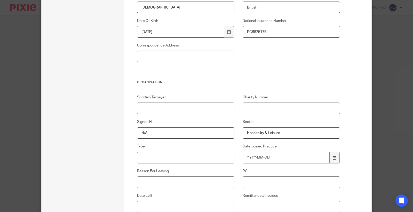
type input "Hospitality & Leisure"
click at [178, 159] on input "Type" at bounding box center [186, 158] width 98 height 12
paste input "SME"
type input "SME"
click at [265, 158] on input "Date Joined Practice" at bounding box center [286, 158] width 87 height 12
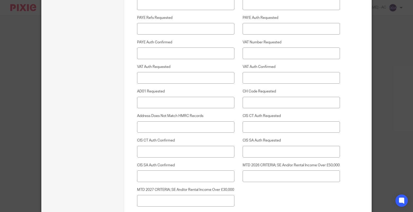
scroll to position [1367, 0]
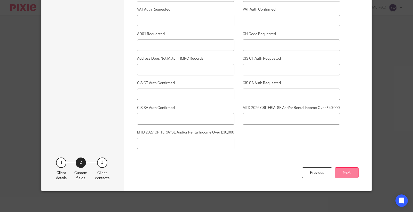
type input "2025-10-14"
click at [353, 173] on button "Next" at bounding box center [347, 172] width 24 height 11
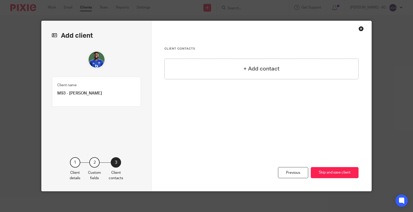
scroll to position [0, 0]
click at [267, 64] on div "+ Add contact" at bounding box center [261, 69] width 194 height 21
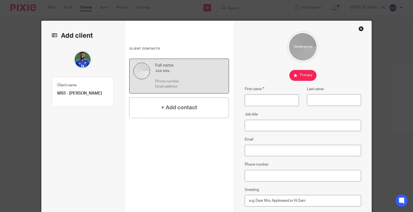
type input "C:\fakepath\rest-client.20240819-1-81d4tk.jpeg"
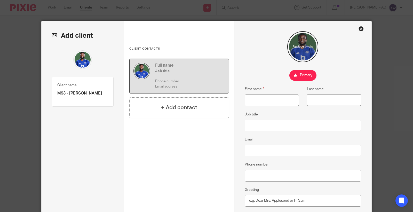
click at [258, 58] on div at bounding box center [303, 46] width 117 height 31
click at [258, 101] on input "First name" at bounding box center [272, 100] width 54 height 12
paste input "Stephy"
type input "Stephy"
click at [319, 98] on input "Last name" at bounding box center [334, 100] width 54 height 12
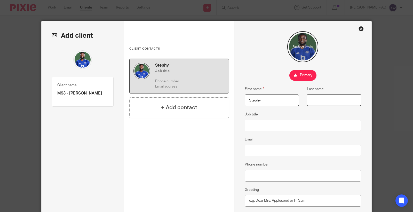
paste input "Mavididi"
type input "Mavididi"
click at [272, 125] on input "Job title" at bounding box center [303, 126] width 117 height 12
paste input "Professional Footballer"
type input "Professional Footballer"
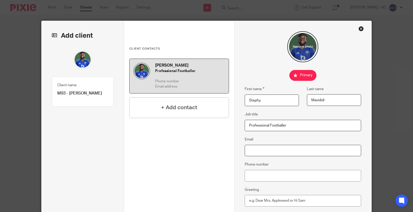
click at [272, 149] on input "Email" at bounding box center [303, 151] width 117 height 12
paste input "[EMAIL_ADDRESS][DOMAIN_NAME]"
type input "[EMAIL_ADDRESS][DOMAIN_NAME]"
click at [269, 179] on input "Phone number" at bounding box center [303, 176] width 117 height 12
paste input "07354 815 633"
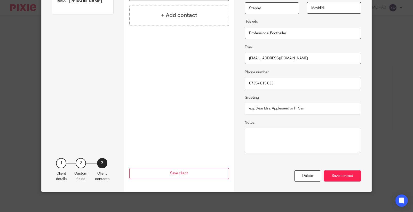
scroll to position [93, 0]
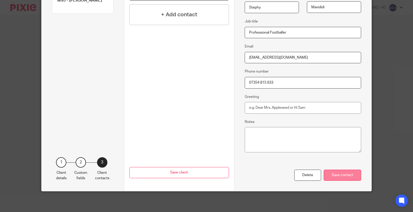
type input "07354 815 633"
click at [334, 175] on div "Save contact" at bounding box center [342, 175] width 37 height 11
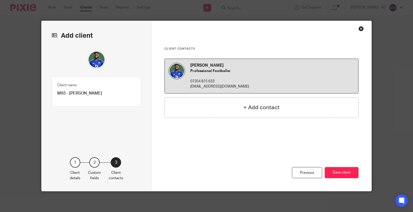
scroll to position [0, 0]
click at [335, 172] on button "Save client" at bounding box center [342, 172] width 34 height 11
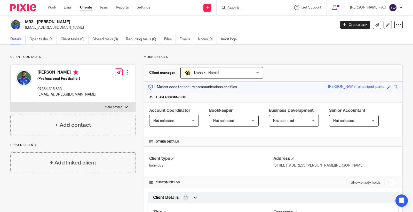
click at [240, 118] on span "Not selected" at bounding box center [231, 120] width 36 height 11
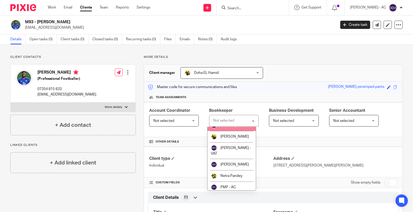
scroll to position [226, 0]
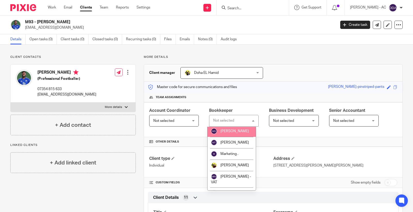
click at [228, 133] on span "[PERSON_NAME]" at bounding box center [234, 131] width 28 height 4
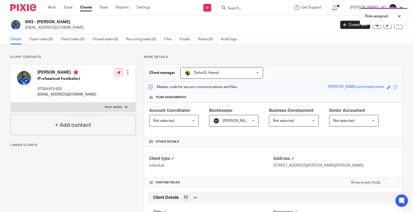
click at [299, 120] on span "Not selected" at bounding box center [291, 120] width 36 height 11
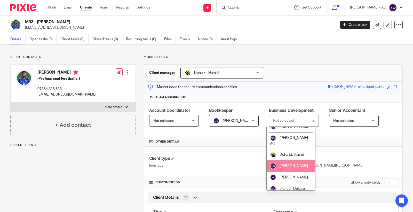
scroll to position [143, 0]
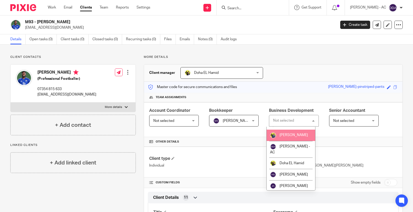
click at [303, 141] on li "[PERSON_NAME]" at bounding box center [291, 135] width 49 height 11
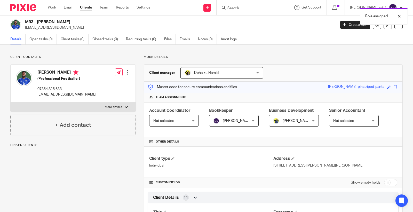
click at [169, 117] on span "Not selected" at bounding box center [171, 120] width 36 height 11
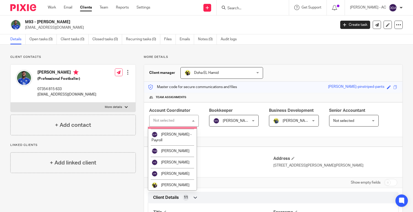
scroll to position [341, 0]
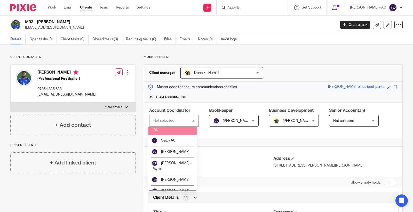
click at [175, 135] on li "Properties & SMEs - AC" at bounding box center [172, 126] width 49 height 17
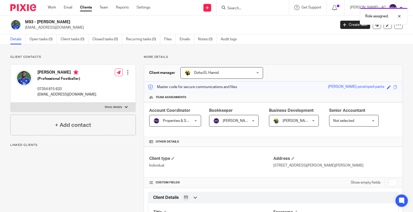
click at [344, 121] on span "Not selected" at bounding box center [343, 121] width 21 height 4
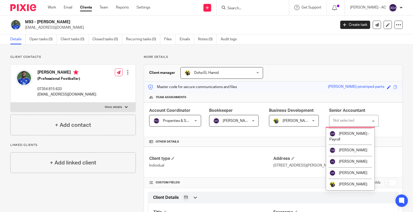
scroll to position [370, 0]
click at [351, 125] on span "[PERSON_NAME]" at bounding box center [353, 123] width 28 height 4
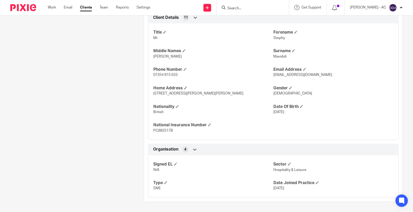
scroll to position [180, 0]
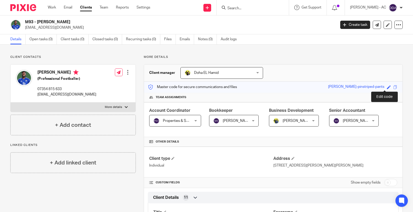
click at [387, 87] on span at bounding box center [389, 87] width 4 height 4
paste input "M93"
type input "M93"
click at [376, 86] on link "Save" at bounding box center [380, 86] width 8 height 5
type input "M93"
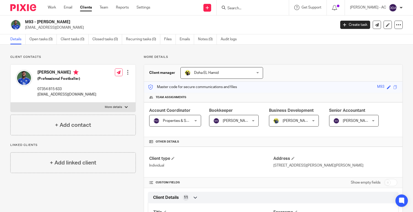
click at [125, 70] on div at bounding box center [127, 72] width 5 height 5
click at [89, 82] on link "Edit contact" at bounding box center [102, 83] width 49 height 7
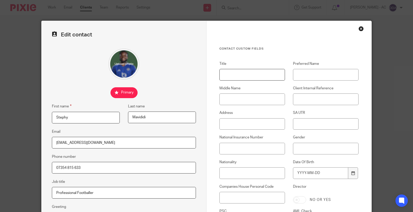
click at [244, 75] on input "Title" at bounding box center [252, 75] width 66 height 12
paste input "Mr"
type input "Mr"
click at [253, 92] on div "Middle Name" at bounding box center [248, 95] width 74 height 19
click at [251, 99] on input "Middle Name" at bounding box center [252, 99] width 66 height 12
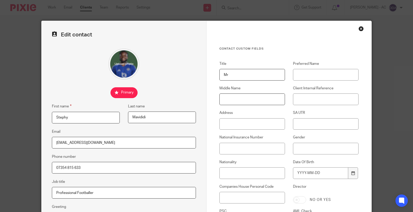
paste input "[PERSON_NAME]"
type input "[PERSON_NAME]"
click at [314, 95] on input "Client Internal Reference" at bounding box center [326, 99] width 66 height 12
paste input "M93"
type input "M93"
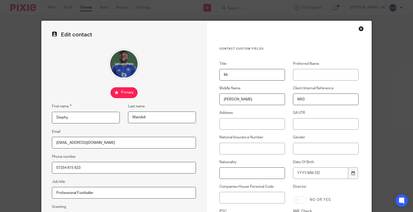
click at [247, 171] on input "Nationality" at bounding box center [252, 173] width 66 height 12
paste input "PC882517B"
type input "PC882517B"
drag, startPoint x: 257, startPoint y: 173, endPoint x: 109, endPoint y: 171, distance: 147.9
click at [110, 172] on form "Edit contact First name Stephy Last name Mavididi Email mavididilimited@hotmail…" at bounding box center [207, 150] width 330 height 258
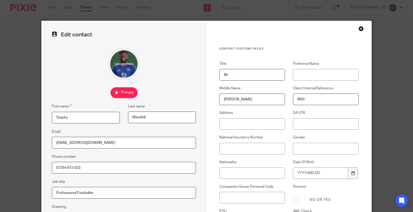
click at [252, 154] on div "Title Mr Preferred Name Middle Name Alvaro Client Internal Reference M93 Addres…" at bounding box center [284, 157] width 147 height 193
click at [253, 150] on input "National Insurance Number" at bounding box center [252, 149] width 66 height 12
paste input "PC882517B"
type input "PC882517B"
click at [308, 146] on input "Gender" at bounding box center [326, 149] width 66 height 12
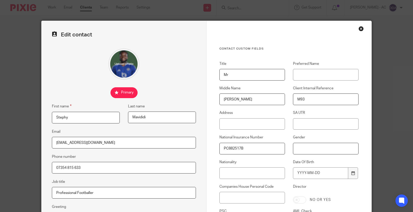
paste input "[DEMOGRAPHIC_DATA]"
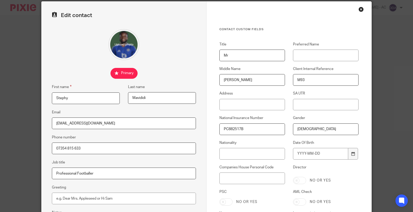
scroll to position [29, 0]
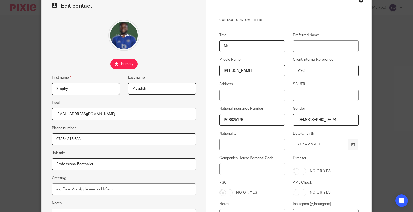
type input "[DEMOGRAPHIC_DATA]"
click at [250, 147] on input "Nationality" at bounding box center [252, 145] width 66 height 12
paste input "British"
type input "British"
click at [306, 142] on input "Date Of Birth" at bounding box center [320, 145] width 55 height 12
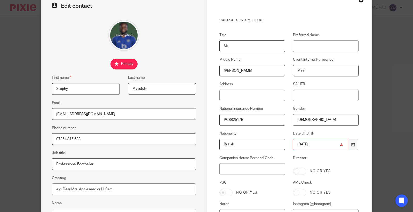
click at [323, 145] on input "1998-05-3" at bounding box center [320, 145] width 55 height 12
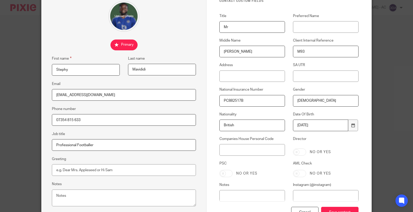
scroll to position [57, 0]
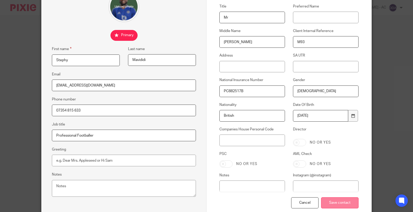
type input "1998-05-31"
click at [336, 206] on input "Save contact" at bounding box center [339, 202] width 37 height 11
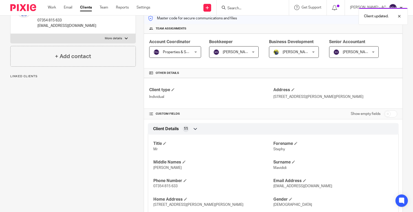
scroll to position [66, 0]
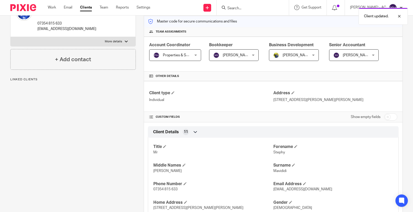
click at [294, 99] on p "[STREET_ADDRESS][PERSON_NAME][PERSON_NAME]" at bounding box center [335, 99] width 124 height 5
copy div "[STREET_ADDRESS][PERSON_NAME][PERSON_NAME]"
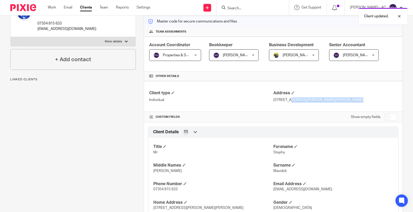
scroll to position [0, 0]
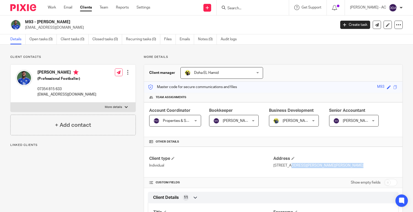
click at [126, 73] on div at bounding box center [127, 72] width 5 height 5
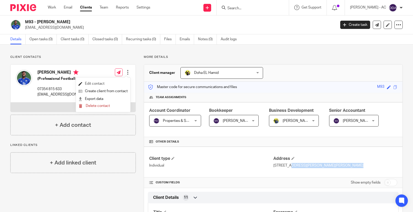
click at [109, 82] on link "Edit contact" at bounding box center [102, 83] width 49 height 7
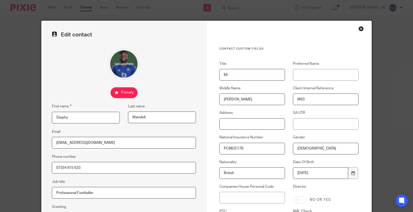
click at [239, 125] on input "Address" at bounding box center [252, 124] width 66 height 12
paste input "[STREET_ADDRESS][PERSON_NAME][PERSON_NAME]"
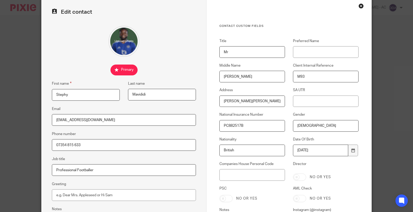
scroll to position [87, 0]
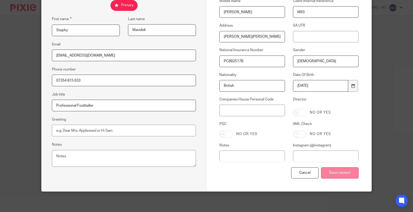
type input "[STREET_ADDRESS][PERSON_NAME][PERSON_NAME]"
click at [321, 171] on input "Save contact" at bounding box center [339, 172] width 37 height 11
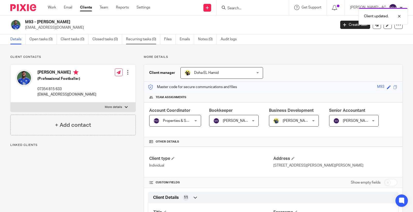
click at [140, 35] on link "Recurring tasks (0)" at bounding box center [143, 39] width 34 height 10
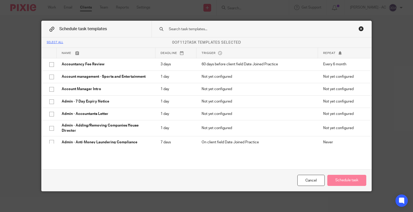
click at [233, 30] on input "text" at bounding box center [253, 29] width 170 height 6
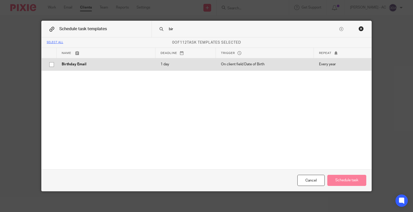
type input "bir"
click at [216, 64] on td "On client field Date of Birth" at bounding box center [265, 64] width 98 height 12
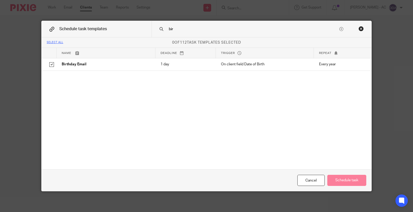
checkbox input "true"
drag, startPoint x: 148, startPoint y: 31, endPoint x: 117, endPoint y: 26, distance: 32.1
click at [122, 26] on div "Schedule task templates bir" at bounding box center [207, 29] width 330 height 17
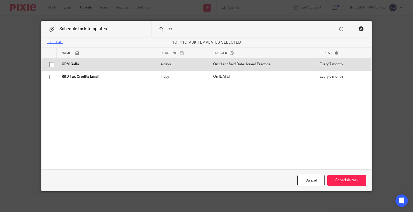
type input "cr"
drag, startPoint x: 106, startPoint y: 65, endPoint x: 108, endPoint y: 68, distance: 3.1
click at [107, 66] on p "CRM Calls" at bounding box center [106, 64] width 89 height 5
checkbox input "true"
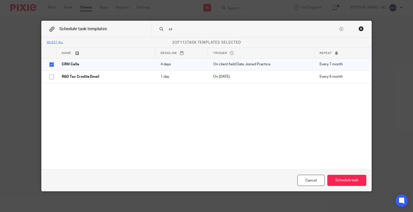
drag, startPoint x: 108, startPoint y: 74, endPoint x: 150, endPoint y: 55, distance: 45.8
click at [109, 74] on td "R&D Tax Credits Email" at bounding box center [106, 76] width 99 height 12
checkbox input "true"
drag, startPoint x: 177, startPoint y: 30, endPoint x: 134, endPoint y: 33, distance: 42.7
click at [134, 33] on div "Schedule task templates cr" at bounding box center [207, 29] width 330 height 17
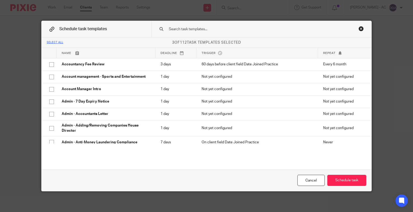
click at [189, 27] on input "text" at bounding box center [253, 29] width 170 height 6
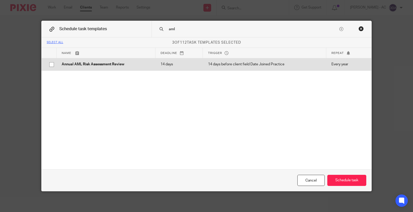
type input "aml"
click at [128, 66] on p "Annual AML Risk Assessment Review" at bounding box center [106, 64] width 89 height 5
checkbox input "true"
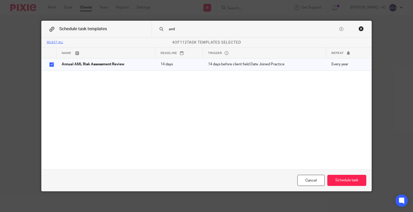
drag, startPoint x: 182, startPoint y: 28, endPoint x: 155, endPoint y: 27, distance: 27.6
click at [155, 27] on div "aml" at bounding box center [262, 29] width 220 height 16
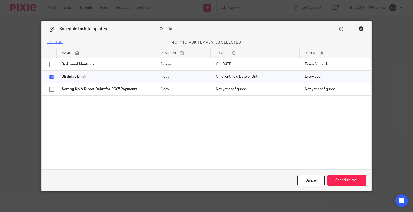
type input "b"
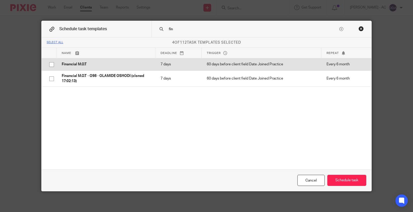
type input "fin"
click at [73, 66] on p "Financial M.O.T" at bounding box center [106, 64] width 89 height 5
checkbox input "true"
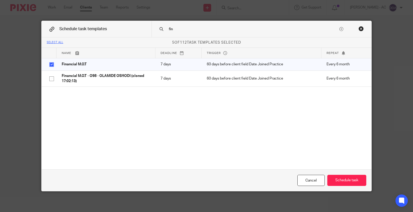
drag, startPoint x: 182, startPoint y: 30, endPoint x: 148, endPoint y: 33, distance: 33.9
click at [148, 33] on div "Schedule task templates fin" at bounding box center [207, 29] width 330 height 17
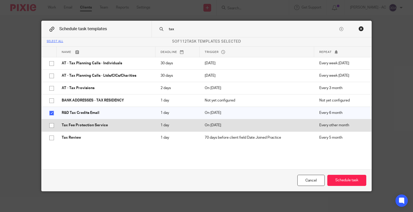
scroll to position [1, 0]
type input "tax"
click at [81, 124] on p "Tax Fee Protection Service" at bounding box center [106, 124] width 89 height 5
checkbox input "true"
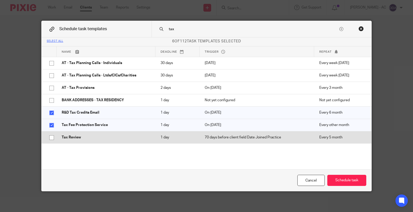
click at [82, 135] on p "Tax Review" at bounding box center [106, 137] width 89 height 5
checkbox input "true"
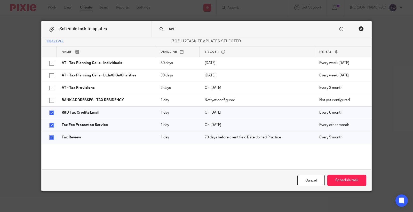
drag, startPoint x: 176, startPoint y: 29, endPoint x: 145, endPoint y: 28, distance: 31.5
click at [145, 28] on div "Schedule task templates tax" at bounding box center [207, 29] width 330 height 17
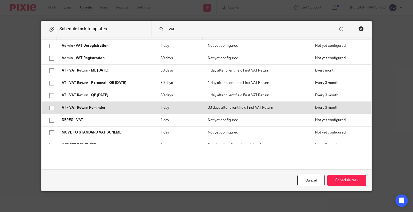
scroll to position [26, 0]
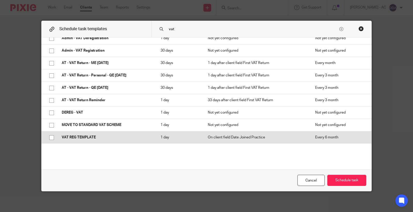
type input "vat"
click at [88, 138] on p "VAT REG TEMPLATE" at bounding box center [106, 137] width 89 height 5
checkbox input "true"
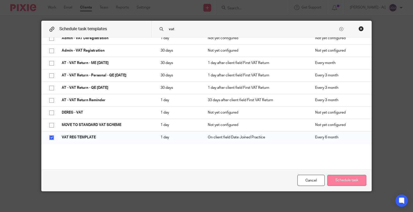
click at [348, 178] on button "Schedule task" at bounding box center [346, 180] width 39 height 11
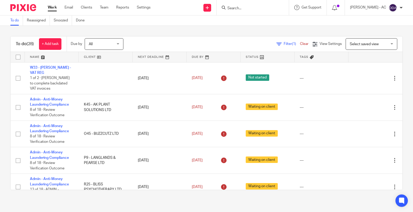
click at [249, 8] on input "Search" at bounding box center [250, 8] width 46 height 5
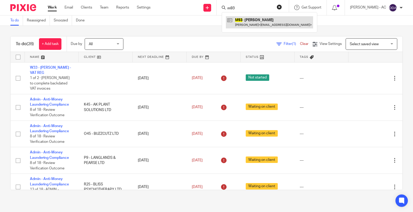
type input "m93"
drag, startPoint x: 255, startPoint y: 7, endPoint x: 202, endPoint y: 12, distance: 53.1
click at [215, 8] on div "Send new email Create task Add client Request signature m93 M93 - STEPHY MAVIDI…" at bounding box center [285, 7] width 255 height 15
type input "a16"
drag, startPoint x: 249, startPoint y: 9, endPoint x: 199, endPoint y: 10, distance: 50.3
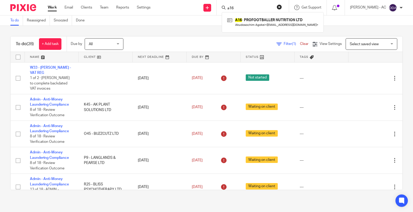
click at [199, 9] on div "Send new email Create task Add client Request signature a16 A16 - PROFOOTBALLER…" at bounding box center [285, 7] width 255 height 15
type input "k76"
drag, startPoint x: 250, startPoint y: 8, endPoint x: 198, endPoint y: 16, distance: 53.0
click at [200, 16] on body "Work Email Clients Team Reports Settings Work Email Clients Team Reports Settin…" at bounding box center [206, 106] width 413 height 212
type input "w12"
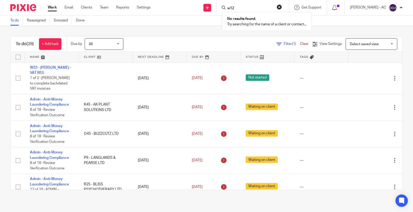
click at [334, 22] on div "To do Reassigned Snoozed Done" at bounding box center [206, 20] width 413 height 10
click at [266, 10] on input "Search" at bounding box center [250, 8] width 46 height 5
click at [246, 10] on input "Search" at bounding box center [250, 8] width 46 height 5
paste input "[PERSON_NAME]"
type input "ANGELINA GWANGAA"
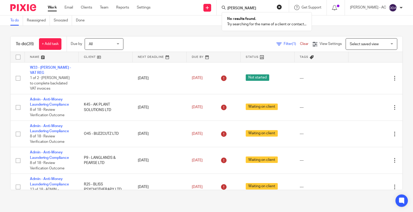
click at [282, 8] on button "reset" at bounding box center [279, 6] width 5 height 5
click at [86, 9] on link "Clients" at bounding box center [86, 7] width 11 height 5
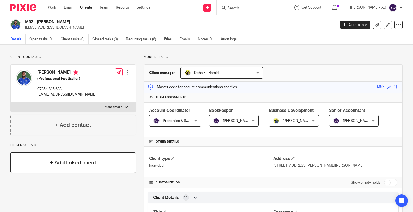
click at [73, 167] on div "+ Add linked client" at bounding box center [72, 162] width 125 height 21
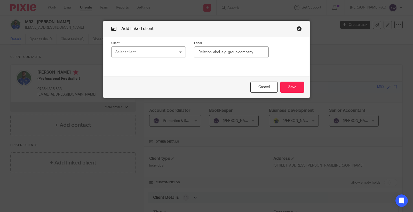
click at [155, 52] on div "Select client" at bounding box center [143, 52] width 56 height 11
click at [223, 52] on input "text" at bounding box center [231, 52] width 75 height 12
paste input "Shareholder (50%)"
type input "Shareholder (50%)"
click at [156, 59] on div "Client Select client 11:11 MANAGEMENT AND AGENCY SERVICE LTD 33 ENTERTAINMENT G…" at bounding box center [207, 49] width 206 height 25
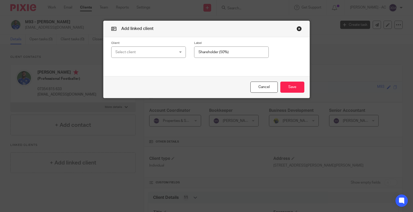
click at [156, 55] on div "Select client" at bounding box center [143, 52] width 56 height 11
paste input "A16"
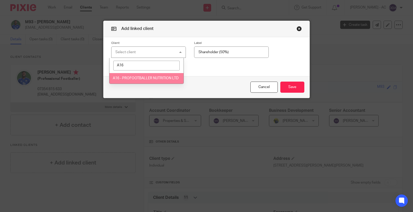
type input "A16"
click at [142, 82] on li "A16 - PROFOOTBALLER NUTRITION LTD" at bounding box center [146, 78] width 74 height 11
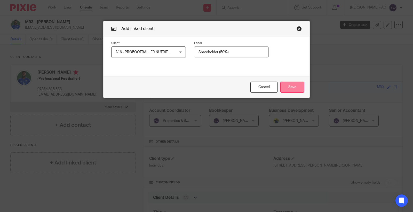
click at [289, 90] on button "Save" at bounding box center [292, 87] width 24 height 11
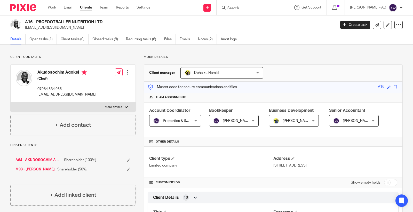
drag, startPoint x: 93, startPoint y: 172, endPoint x: 57, endPoint y: 170, distance: 35.7
click at [57, 170] on div "A64 - AKUDOSOCHIM AGOKEI Shareholder (100%) M93 - [PERSON_NAME] Shareholder (50…" at bounding box center [72, 164] width 125 height 25
copy div "Shareholder (50%)"
click at [127, 161] on icon at bounding box center [129, 160] width 4 height 4
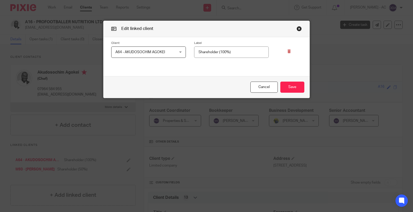
drag, startPoint x: 248, startPoint y: 50, endPoint x: 74, endPoint y: 58, distance: 174.1
click at [78, 58] on div "Edit linked client Client A64 - AKUDOSOCHIM AGOKEI A64 - AKUDOSOCHIM AGOKEI A64…" at bounding box center [206, 106] width 413 height 212
paste input "Shareholder (5"
type input "Shareholder (50%)"
click at [291, 88] on button "Save" at bounding box center [292, 87] width 24 height 11
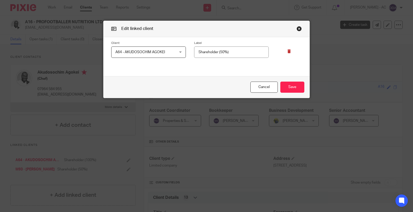
click at [288, 51] on icon at bounding box center [289, 51] width 4 height 4
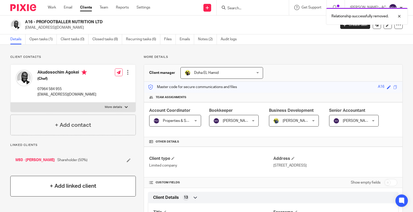
click at [55, 194] on div "+ Add linked client" at bounding box center [72, 186] width 125 height 21
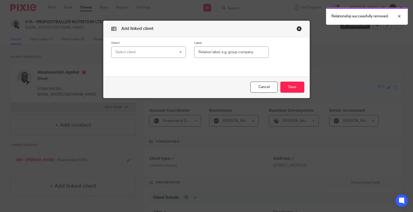
click at [134, 48] on div "Select client" at bounding box center [143, 52] width 56 height 11
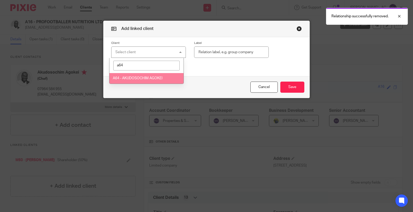
type input "a64"
click at [132, 77] on span "A64 - AKUDOSOCHIM AGOKEI" at bounding box center [138, 78] width 50 height 4
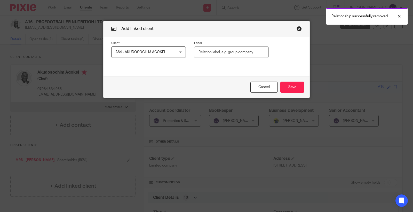
click at [217, 53] on input "text" at bounding box center [231, 52] width 75 height 12
paste input "Shareholder (50%)"
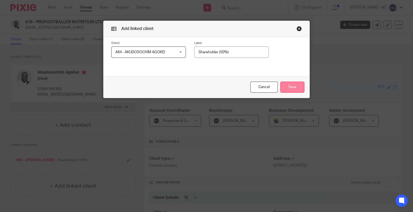
type input "Shareholder (50%)"
click at [290, 85] on button "Save" at bounding box center [292, 87] width 24 height 11
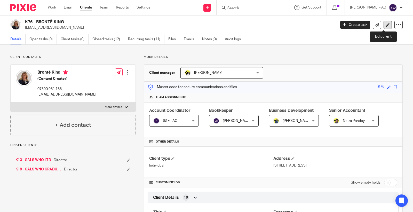
click at [386, 26] on icon at bounding box center [388, 25] width 4 height 4
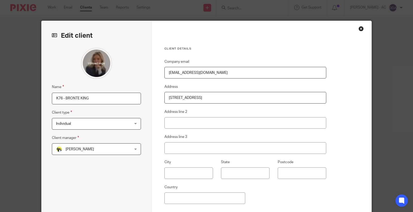
click at [86, 102] on input "K76 - BRONTË KING" at bounding box center [96, 99] width 89 height 12
paste input "CLOSURE"
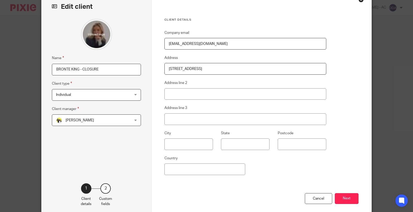
scroll to position [55, 0]
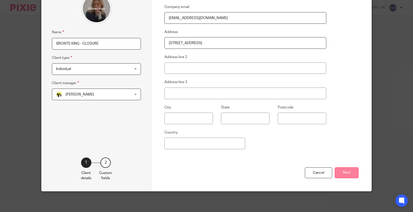
type input "BRONTË KING - CLOSURE"
click at [350, 169] on button "Next" at bounding box center [347, 172] width 24 height 11
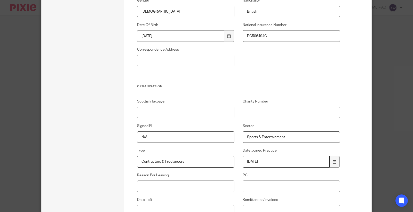
scroll to position [227, 0]
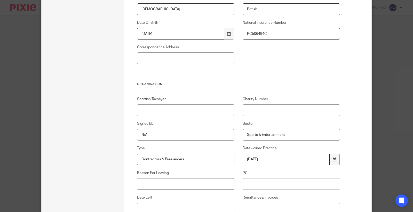
click at [193, 184] on input "Reason For Leaving" at bounding box center [186, 184] width 98 height 12
paste input "MOVED TO ANOTHER ACCOUNTANT"
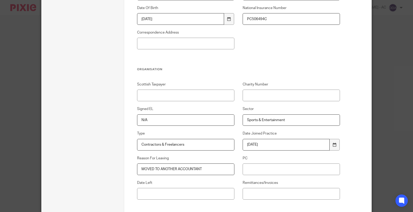
scroll to position [256, 0]
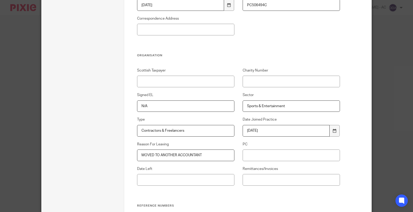
type input "MOVED TO ANOTHER ACCOUNTANT"
click at [194, 179] on input "Date Left" at bounding box center [186, 180] width 98 height 12
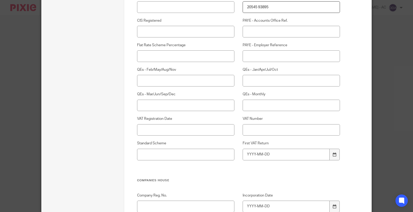
scroll to position [401, 0]
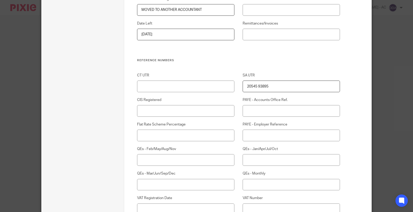
type input "[DATE]"
drag, startPoint x: 236, startPoint y: 86, endPoint x: 173, endPoint y: 91, distance: 62.7
click at [182, 91] on div "CT UTR SA UTR 20545 93895 CIS Registered PAYE - Accounts Office Ref. Flat Rate …" at bounding box center [234, 165] width 211 height 185
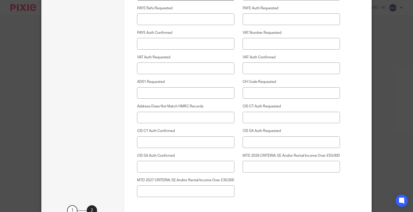
scroll to position [1367, 0]
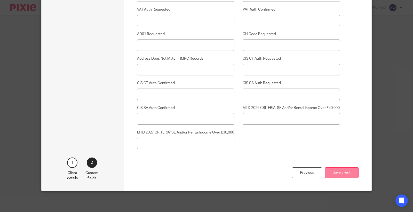
click at [336, 171] on button "Save client" at bounding box center [342, 172] width 34 height 11
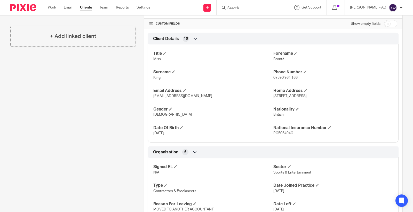
scroll to position [143, 0]
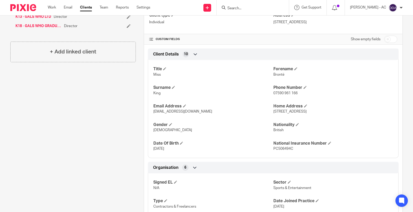
click at [58, 117] on div "Client contacts Brontë King (Content Creator) 07590 961 166 [EMAIL_ADDRESS][DOM…" at bounding box center [68, 110] width 133 height 396
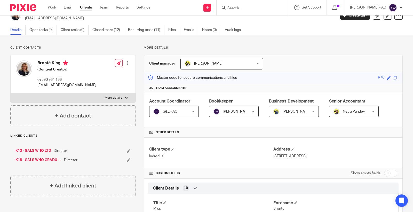
scroll to position [0, 0]
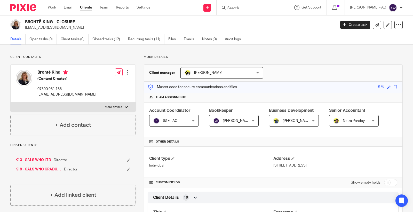
click at [127, 159] on icon at bounding box center [129, 160] width 4 height 4
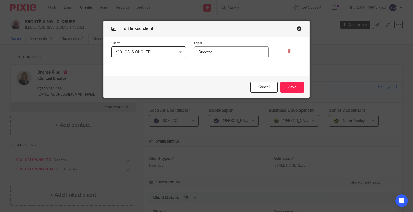
drag, startPoint x: 285, startPoint y: 87, endPoint x: 96, endPoint y: 99, distance: 189.6
click at [96, 102] on div "Edit linked client Client K13 - GALS WHO LTD K13 - GALS WHO LTD K13 - GALS WHO …" at bounding box center [206, 106] width 413 height 212
click at [285, 51] on div at bounding box center [285, 49] width 33 height 17
click at [287, 52] on icon at bounding box center [289, 51] width 4 height 4
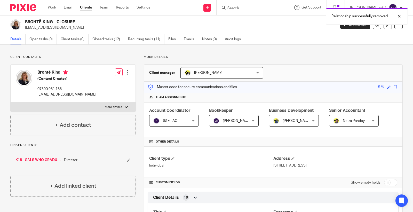
click at [127, 158] on icon at bounding box center [129, 160] width 4 height 4
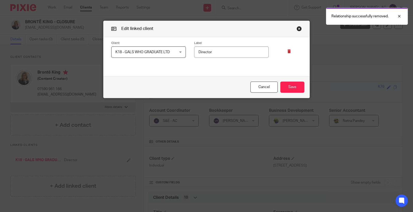
click at [290, 51] on div at bounding box center [285, 49] width 33 height 17
click at [287, 51] on icon at bounding box center [289, 51] width 4 height 4
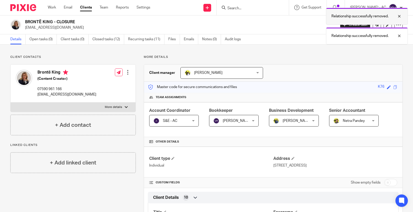
click at [400, 15] on div at bounding box center [395, 16] width 14 height 6
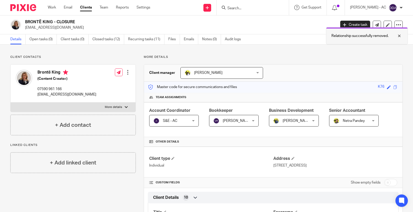
click at [400, 32] on div "BRONTË KING - CLOSURE bronte@galswho.com Create task Update from Companies Hous…" at bounding box center [206, 24] width 413 height 19
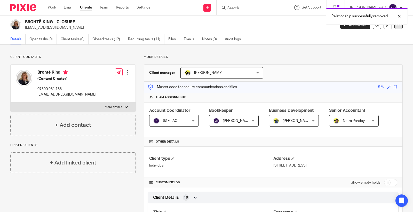
click at [394, 27] on div at bounding box center [398, 25] width 8 height 8
click at [353, 60] on button "Archive client" at bounding box center [365, 60] width 57 height 7
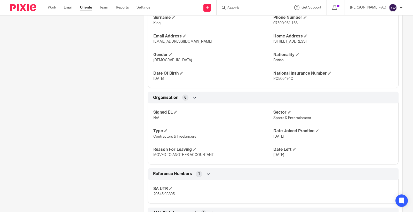
scroll to position [250, 0]
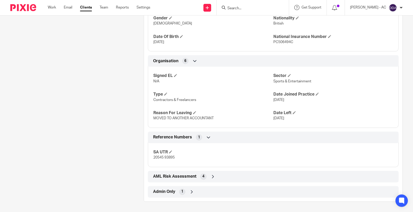
click at [164, 158] on span "20545 93895" at bounding box center [163, 158] width 21 height 4
copy div "20545 93895 Companies House 11 Financial M.O.T 7"
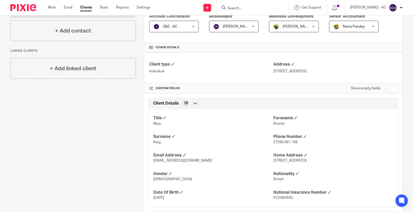
scroll to position [0, 0]
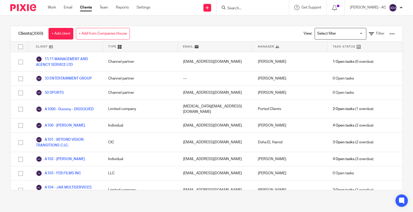
click at [159, 192] on div "Clients (2069) + Add client + Add from Companies House View: Loading... Filter …" at bounding box center [206, 107] width 413 height 185
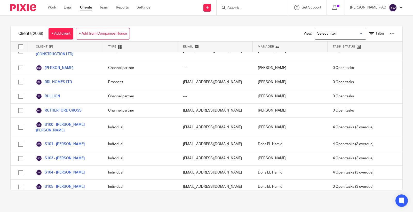
scroll to position [26891, 0]
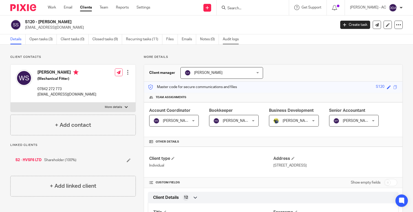
click at [234, 35] on link "Audit logs" at bounding box center [233, 39] width 20 height 10
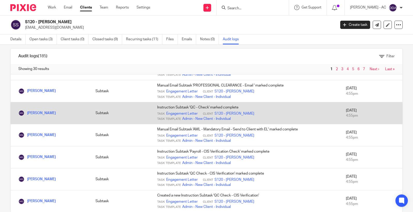
scroll to position [17, 0]
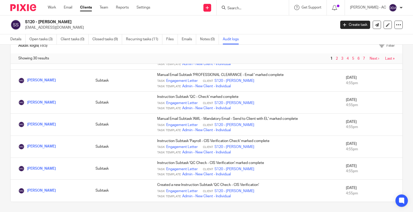
click at [362, 58] on span "7" at bounding box center [364, 58] width 5 height 6
click at [363, 58] on link "7" at bounding box center [364, 59] width 2 height 4
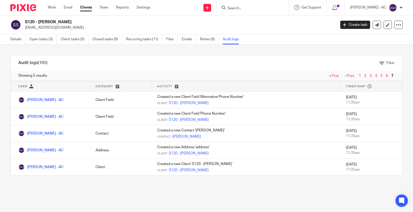
click at [348, 75] on span "‹ Prev" at bounding box center [349, 76] width 15 height 4
click at [359, 76] on link "1" at bounding box center [360, 76] width 2 height 4
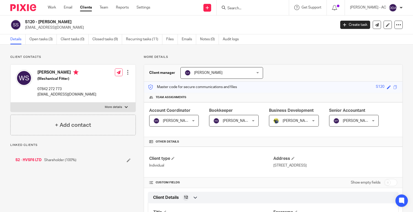
scroll to position [29, 0]
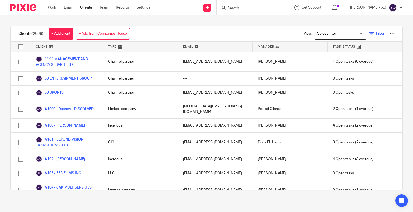
click at [369, 31] on link "Filter" at bounding box center [376, 33] width 15 height 5
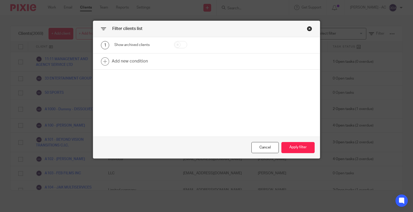
click at [175, 43] on input "checkbox" at bounding box center [180, 44] width 13 height 7
checkbox input "true"
click at [294, 145] on button "Apply filter" at bounding box center [297, 147] width 33 height 11
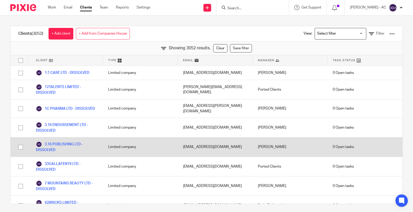
scroll to position [41021, 0]
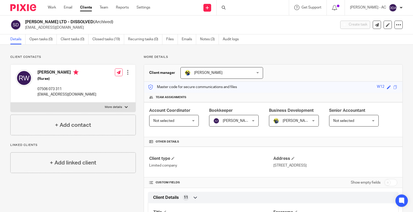
drag, startPoint x: 73, startPoint y: 21, endPoint x: 24, endPoint y: 22, distance: 49.6
click at [24, 22] on div "[PERSON_NAME] LTD - DISSOLVED (Archived) [EMAIL_ADDRESS][DOMAIN_NAME]" at bounding box center [171, 24] width 322 height 11
copy h2 "[PERSON_NAME] LTD"
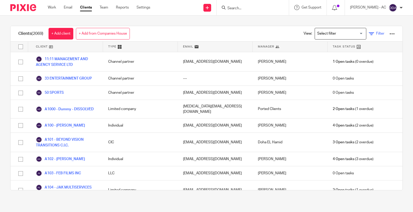
click at [376, 33] on span "Filter" at bounding box center [380, 34] width 8 height 4
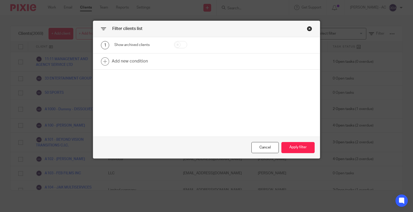
click at [179, 44] on input "checkbox" at bounding box center [180, 44] width 13 height 7
checkbox input "true"
click at [293, 143] on button "Apply filter" at bounding box center [297, 147] width 33 height 11
click at [292, 146] on button "Apply filter" at bounding box center [297, 147] width 33 height 11
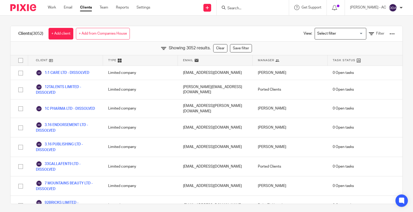
click at [253, 29] on div "Clients (3052) + Add client + Add from Companies House View: Loading... Filter" at bounding box center [207, 33] width 392 height 15
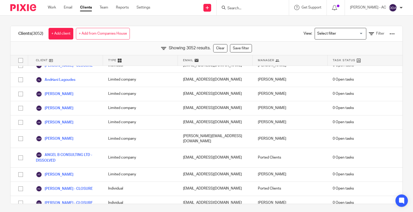
scroll to position [23700, 0]
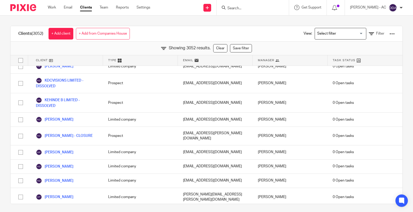
click at [247, 7] on input "Search" at bounding box center [250, 8] width 46 height 5
paste input "NATALJA EDDLESTON"
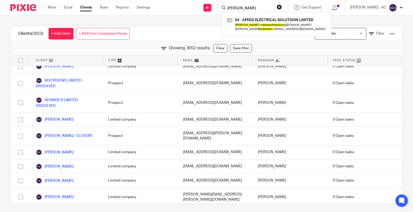
type input "NATALJA EDDLESTON"
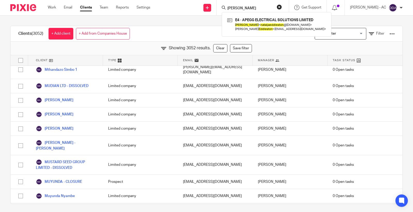
click at [282, 10] on form "NATALJA EDDLESTON" at bounding box center [254, 7] width 55 height 6
click at [362, 22] on div "Clients (3052) + Add client + Add from Companies House View: Loading... Filter …" at bounding box center [206, 113] width 413 height 196
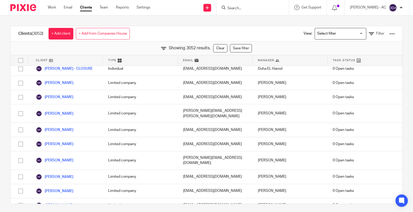
scroll to position [32644, 0]
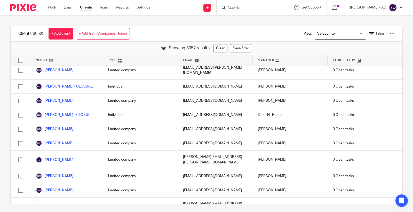
click at [262, 5] on form at bounding box center [254, 7] width 55 height 6
click at [240, 12] on div at bounding box center [253, 7] width 72 height 15
click at [240, 7] on input "Search" at bounding box center [250, 8] width 46 height 5
type input "e46"
click at [282, 4] on button "reset" at bounding box center [279, 6] width 5 height 5
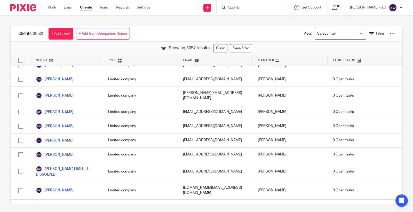
scroll to position [32759, 0]
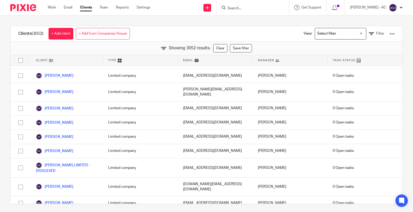
click at [179, 27] on div "Clients (3052) + Add client + Add from Companies House View: Loading... Filter" at bounding box center [207, 33] width 392 height 15
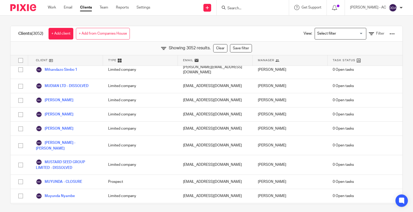
click at [246, 9] on input "Search" at bounding box center [250, 8] width 46 height 5
paste input "e46"
type input "e46"
drag, startPoint x: 231, startPoint y: 9, endPoint x: 228, endPoint y: 7, distance: 3.2
click at [228, 8] on div "e46 No results found. Try searching for the name of a client or contact..." at bounding box center [253, 7] width 72 height 15
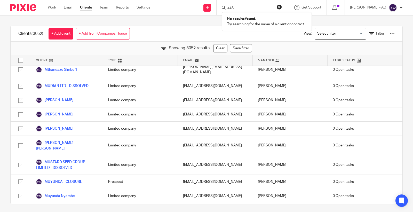
click at [237, 5] on form "e46" at bounding box center [254, 7] width 55 height 6
click at [239, 6] on form "e46" at bounding box center [254, 7] width 55 height 6
drag, startPoint x: 240, startPoint y: 6, endPoint x: 205, endPoint y: -4, distance: 36.1
click at [205, 0] on html "Work Email Clients Team Reports Settings Work Email Clients Team Reports Settin…" at bounding box center [206, 106] width 413 height 212
paste input "ADAM"
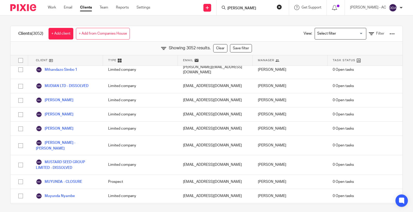
type input "ADAM"
click at [251, 6] on input "ADAM" at bounding box center [250, 8] width 46 height 5
drag, startPoint x: 216, startPoint y: 9, endPoint x: 176, endPoint y: 14, distance: 39.7
click at [176, 14] on div "Send new email Create task Add client Request signature ADAM Get Support Contac…" at bounding box center [285, 7] width 255 height 15
type input "e46"
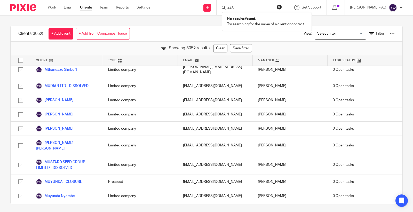
drag, startPoint x: 249, startPoint y: 11, endPoint x: 206, endPoint y: 1, distance: 44.0
click at [206, 1] on div "Send new email Create task Add client Request signature e46 No results found. T…" at bounding box center [285, 7] width 255 height 15
click at [205, 35] on div "Clients (3052) + Add client + Add from Companies House View: Loading... Filter" at bounding box center [207, 33] width 392 height 15
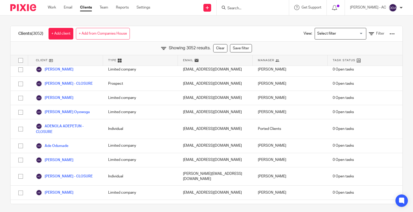
scroll to position [914, 0]
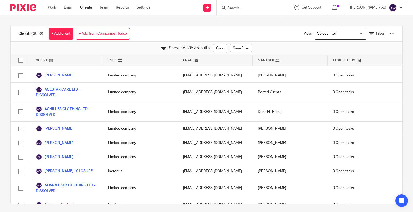
click at [255, 11] on div at bounding box center [253, 7] width 72 height 15
click at [249, 8] on input "Search" at bounding box center [250, 8] width 46 height 5
paste input "ADAM EDDLESTON"
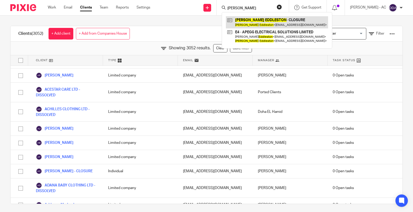
type input "ADAM EDDLESTON"
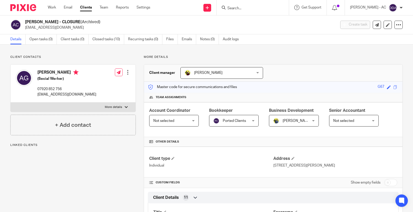
drag, startPoint x: 68, startPoint y: 24, endPoint x: 24, endPoint y: 24, distance: 44.1
click at [24, 24] on div "[PERSON_NAME] - CLOSURE (Archived) [EMAIL_ADDRESS][DOMAIN_NAME]" at bounding box center [171, 24] width 322 height 11
copy h2 "[PERSON_NAME]"
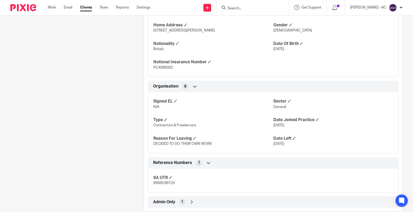
scroll to position [253, 0]
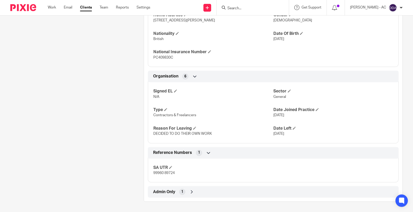
drag, startPoint x: 150, startPoint y: 134, endPoint x: 312, endPoint y: 138, distance: 161.1
click at [312, 138] on div "Signed EL N/A Sector General Type Contractors & Freelancers Date Joined Practic…" at bounding box center [273, 110] width 251 height 65
drag, startPoint x: 174, startPoint y: 175, endPoint x: 143, endPoint y: 174, distance: 30.7
click at [144, 174] on div "Reference Numbers 1 SA UTR 99960 89724" at bounding box center [273, 164] width 258 height 35
copy span "99960 89724"
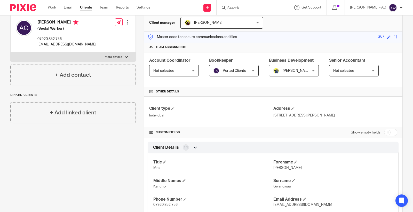
scroll to position [0, 0]
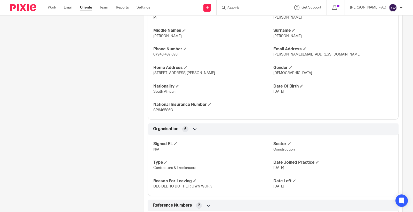
scroll to position [201, 0]
drag, startPoint x: 223, startPoint y: 183, endPoint x: 301, endPoint y: 183, distance: 78.5
click at [301, 183] on div "Signed EL N/A Sector Construction Type Contractors & Freelancers Date Joined Pr…" at bounding box center [273, 163] width 251 height 65
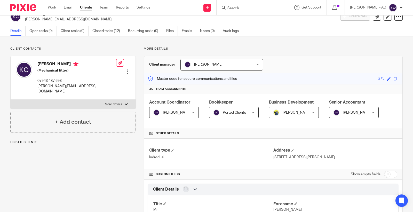
scroll to position [0, 0]
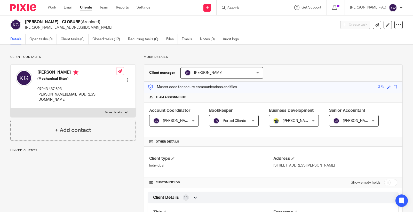
drag, startPoint x: 53, startPoint y: 21, endPoint x: 18, endPoint y: 22, distance: 34.6
click at [18, 22] on div "[PERSON_NAME] - CLOSURE (Archived) [PERSON_NAME][EMAIL_ADDRESS][DOMAIN_NAME]" at bounding box center [171, 24] width 322 height 11
click at [98, 57] on p "Client contacts" at bounding box center [72, 57] width 125 height 4
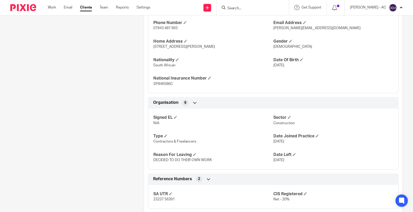
scroll to position [253, 0]
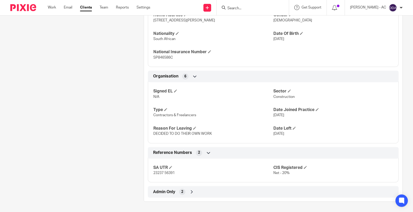
click at [163, 175] on p "23237 56391" at bounding box center [213, 172] width 120 height 5
copy p "23237 56391"
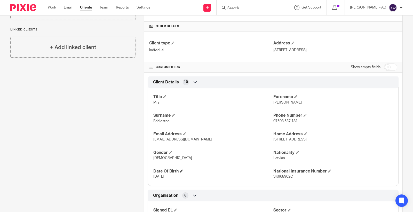
scroll to position [172, 0]
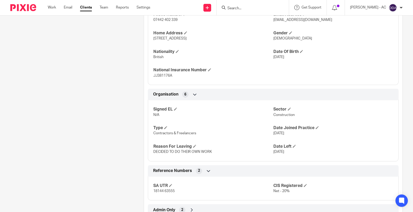
scroll to position [225, 0]
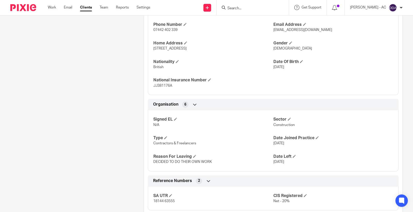
drag, startPoint x: 149, startPoint y: 161, endPoint x: 303, endPoint y: 165, distance: 153.9
click at [303, 165] on div "Signed EL N/A Sector Construction Type Contractors & Freelancers Date Joined Pr…" at bounding box center [273, 138] width 251 height 65
click at [269, 164] on p "DECIDED TO DO THEIR OWN WORK" at bounding box center [213, 161] width 120 height 5
drag, startPoint x: 268, startPoint y: 164, endPoint x: 257, endPoint y: 156, distance: 13.7
click at [257, 156] on div "Reason For Leaving DECIDED TO DO THEIR OWN WORK" at bounding box center [213, 159] width 120 height 11
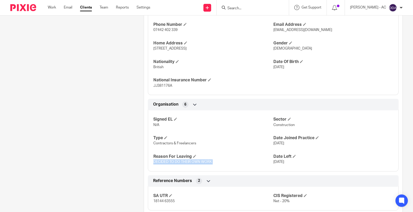
drag, startPoint x: 300, startPoint y: 166, endPoint x: 271, endPoint y: 164, distance: 29.0
click at [271, 164] on div "Signed EL N/A Sector Construction Type Contractors & Freelancers Date Joined Pr…" at bounding box center [273, 138] width 251 height 65
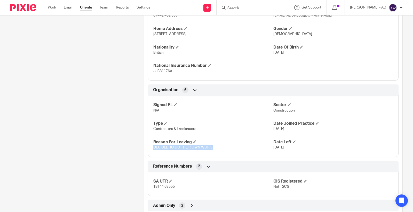
scroll to position [253, 0]
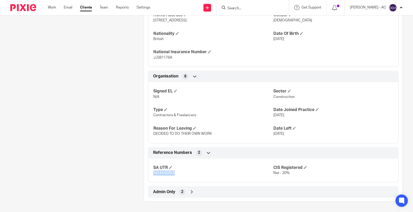
drag, startPoint x: 176, startPoint y: 177, endPoint x: 137, endPoint y: 177, distance: 38.7
click at [137, 177] on div "More details Client manager Carolyne Anderson Carolyne Anderson Abhay Jayswal A…" at bounding box center [269, 2] width 267 height 400
copy span "18144 63555"
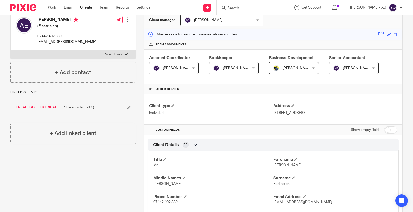
scroll to position [0, 0]
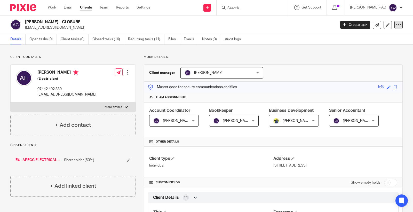
click at [396, 24] on icon at bounding box center [398, 24] width 5 height 5
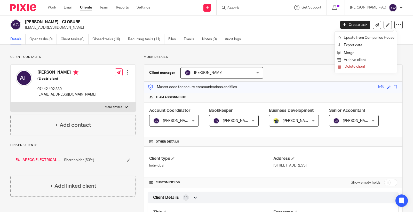
click at [367, 58] on button "Archive client" at bounding box center [365, 60] width 57 height 7
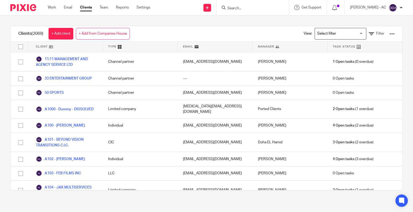
click at [191, 26] on div "Clients (2069) + Add client + Add from Companies House View: Loading... Filter …" at bounding box center [206, 108] width 392 height 164
drag, startPoint x: 260, startPoint y: 12, endPoint x: 259, endPoint y: 9, distance: 2.9
click at [260, 11] on div at bounding box center [253, 7] width 72 height 15
click at [259, 9] on input "Search" at bounding box center [250, 8] width 46 height 5
paste input "KARENE ESTELLE LTD"
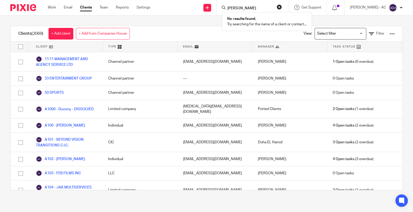
type input "KARENE ESTELLE"
click at [149, 23] on div "Clients (2069) + Add client + Add from Companies House View: Loading... Filter …" at bounding box center [206, 107] width 413 height 185
click at [369, 34] on link "Filter" at bounding box center [376, 33] width 15 height 5
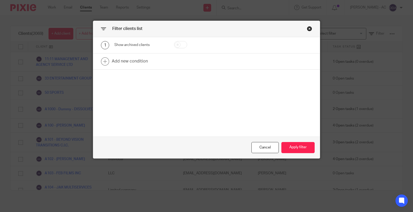
click at [177, 43] on input "checkbox" at bounding box center [180, 44] width 13 height 7
checkbox input "true"
click at [284, 146] on button "Apply filter" at bounding box center [297, 147] width 33 height 11
click at [296, 146] on button "Apply filter" at bounding box center [297, 147] width 33 height 11
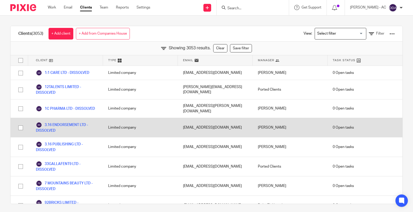
scroll to position [22947, 0]
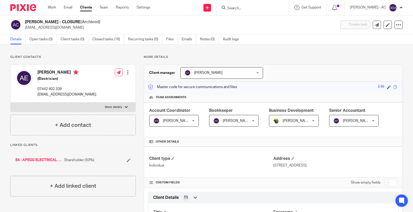
click at [132, 159] on div "E4 - APEGG ELECTRICAL SOLUTIONS LIMITED Shareholder (50%)" at bounding box center [72, 159] width 125 height 15
click at [127, 163] on li "E4 - APEGG ELECTRICAL SOLUTIONS LIMITED Shareholder (50%)" at bounding box center [72, 159] width 115 height 5
click at [127, 161] on icon at bounding box center [129, 160] width 4 height 4
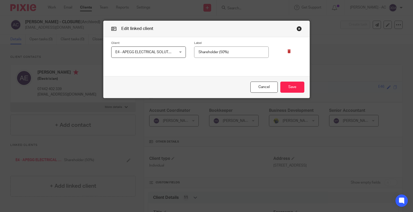
click at [287, 51] on icon at bounding box center [289, 51] width 4 height 4
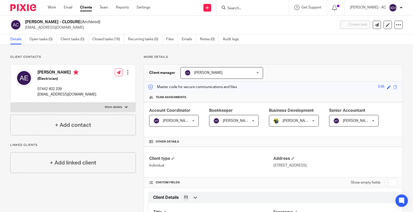
scroll to position [201, 0]
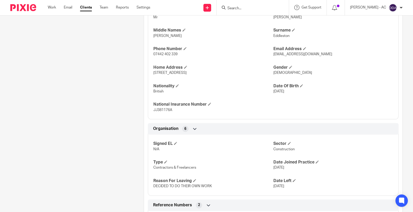
drag, startPoint x: 209, startPoint y: 185, endPoint x: 308, endPoint y: 185, distance: 98.6
click at [308, 185] on div "Signed EL N/A Sector Construction Type Contractors & Freelancers Date Joined Pr…" at bounding box center [273, 163] width 251 height 65
click at [323, 174] on div "Signed EL N/A Sector Construction Type Contractors & Freelancers Date Joined Pr…" at bounding box center [273, 163] width 251 height 65
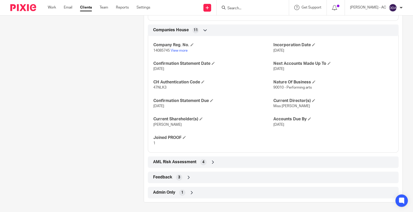
scroll to position [434, 0]
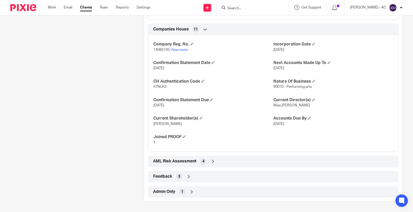
click at [181, 191] on span "1" at bounding box center [182, 191] width 2 height 5
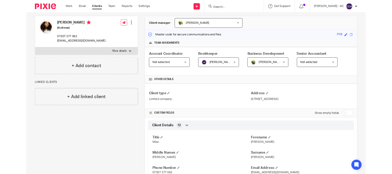
scroll to position [0, 0]
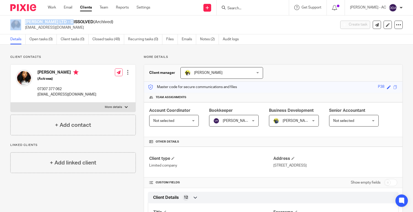
drag, startPoint x: 41, startPoint y: 21, endPoint x: 17, endPoint y: 20, distance: 23.5
click at [17, 20] on div "[PERSON_NAME] LTD - DISSOLVED (Archived) [EMAIL_ADDRESS][DOMAIN_NAME]" at bounding box center [171, 24] width 322 height 11
click at [121, 56] on p "Client contacts" at bounding box center [72, 57] width 125 height 4
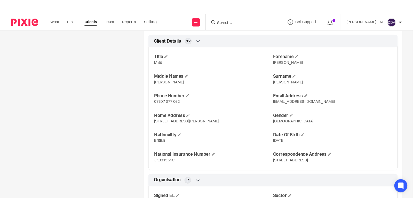
scroll to position [201, 0]
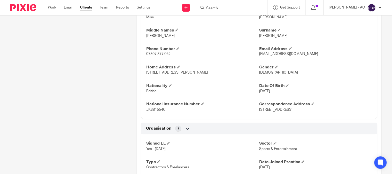
drag, startPoint x: 226, startPoint y: 72, endPoint x: 247, endPoint y: 72, distance: 20.9
click at [247, 72] on p "[STREET_ADDRESS][PERSON_NAME]" at bounding box center [202, 72] width 113 height 5
copy span "E10 6RH"
drag, startPoint x: 156, startPoint y: 73, endPoint x: 145, endPoint y: 77, distance: 10.9
click at [145, 77] on div "Title Miss [PERSON_NAME] Middle Names [PERSON_NAME] Surname [PERSON_NAME] Phone…" at bounding box center [259, 59] width 236 height 121
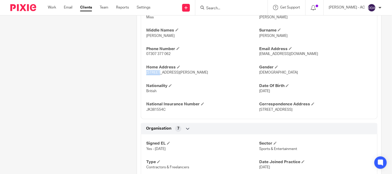
copy span "Flat 20"
drag, startPoint x: 226, startPoint y: 74, endPoint x: 244, endPoint y: 76, distance: 18.9
click at [244, 76] on div "Title Miss [PERSON_NAME] Middle Names [PERSON_NAME] Surname [PERSON_NAME] Phone…" at bounding box center [259, 59] width 236 height 121
copy span "E10 6RH"
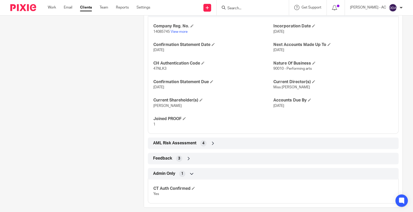
scroll to position [458, 0]
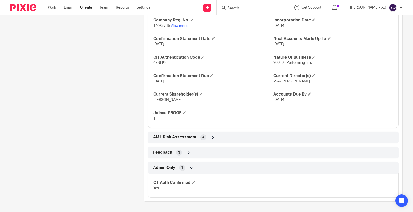
click at [180, 135] on span "AML Risk Assessment" at bounding box center [174, 136] width 43 height 5
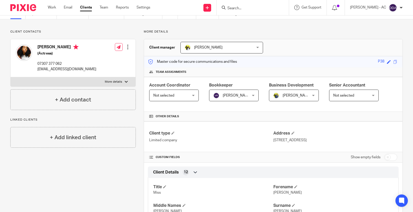
scroll to position [0, 0]
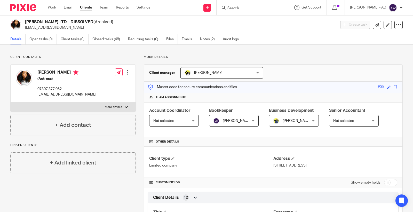
drag, startPoint x: 26, startPoint y: 21, endPoint x: 70, endPoint y: 21, distance: 44.1
click at [70, 21] on h2 "[PERSON_NAME] LTD - DISSOLVED (Archived)" at bounding box center [148, 21] width 246 height 5
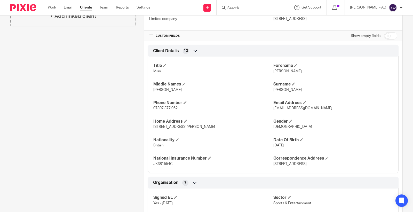
scroll to position [143, 0]
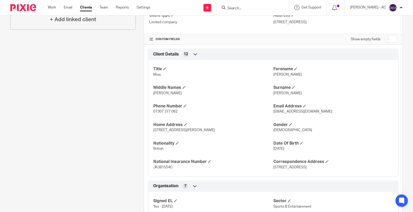
drag, startPoint x: 232, startPoint y: 131, endPoint x: 249, endPoint y: 131, distance: 17.6
click at [249, 131] on p "[STREET_ADDRESS][PERSON_NAME]" at bounding box center [213, 130] width 120 height 5
click at [215, 129] on span "[STREET_ADDRESS][PERSON_NAME]" at bounding box center [184, 130] width 62 height 4
click at [215, 130] on span "[STREET_ADDRESS][PERSON_NAME]" at bounding box center [184, 130] width 62 height 4
drag, startPoint x: 233, startPoint y: 129, endPoint x: 269, endPoint y: 135, distance: 36.6
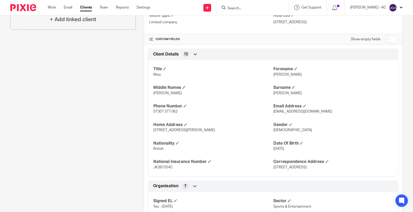
click at [269, 135] on div "Title Miss [PERSON_NAME] Middle Names [PERSON_NAME] Surname [PERSON_NAME] Phone…" at bounding box center [273, 116] width 251 height 121
copy span "E10 6RH"
drag, startPoint x: 163, startPoint y: 131, endPoint x: 134, endPoint y: 131, distance: 29.2
copy div "More details Client manager [PERSON_NAME] [PERSON_NAME] [PERSON_NAME] [PERSON_N…"
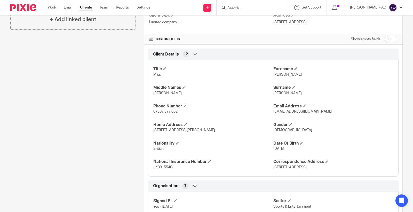
drag, startPoint x: 153, startPoint y: 133, endPoint x: 157, endPoint y: 132, distance: 4.4
click at [153, 133] on p "[STREET_ADDRESS][PERSON_NAME]" at bounding box center [213, 130] width 120 height 5
click at [159, 131] on span "[STREET_ADDRESS][PERSON_NAME]" at bounding box center [184, 130] width 62 height 4
drag, startPoint x: 162, startPoint y: 131, endPoint x: 145, endPoint y: 134, distance: 17.6
click at [145, 134] on div "Client Details 12 Title Miss [PERSON_NAME] Middle Names [PERSON_NAME] Surname […" at bounding box center [273, 113] width 258 height 128
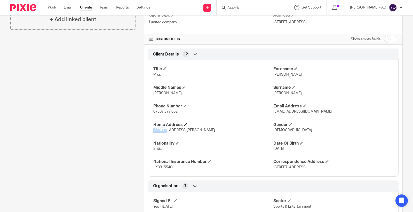
copy span "Flat 20"
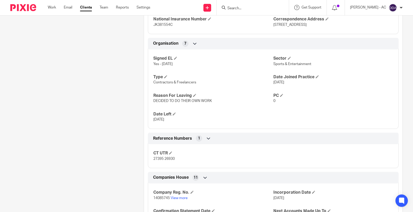
scroll to position [287, 0]
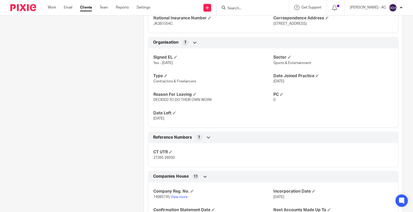
click at [160, 157] on span "27395 26930" at bounding box center [163, 158] width 21 height 4
copy p "27395 26930"
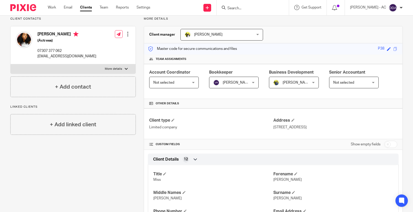
scroll to position [0, 0]
